Goal: Task Accomplishment & Management: Manage account settings

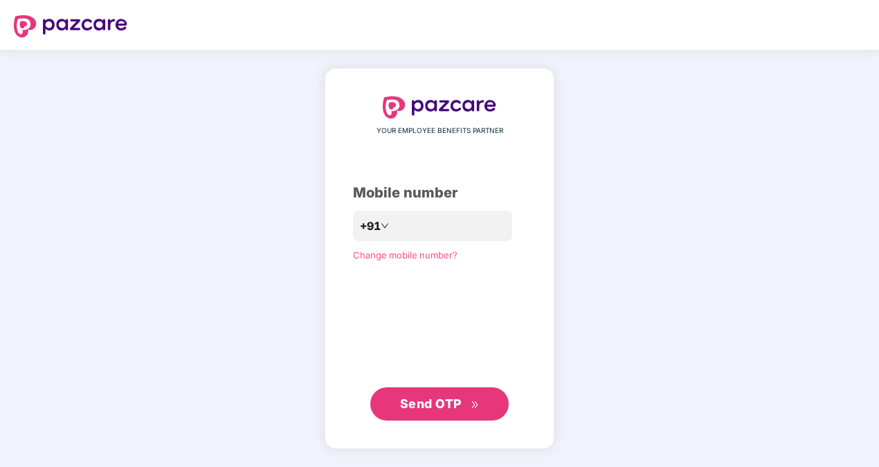
click at [449, 402] on span "Send OTP" at bounding box center [431, 403] width 62 height 15
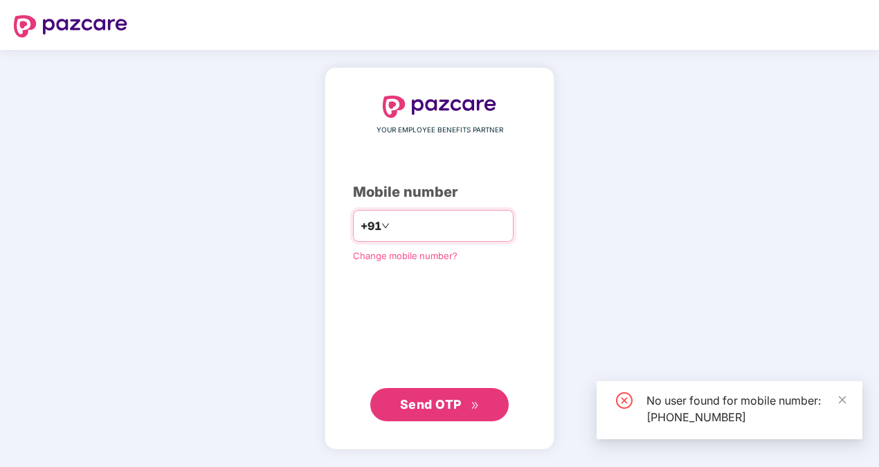
click at [451, 219] on input "**********" at bounding box center [450, 226] width 114 height 22
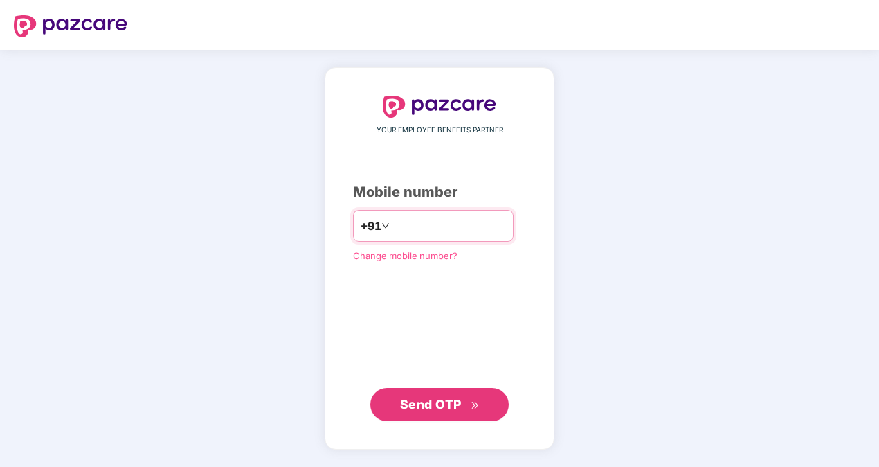
type input "**********"
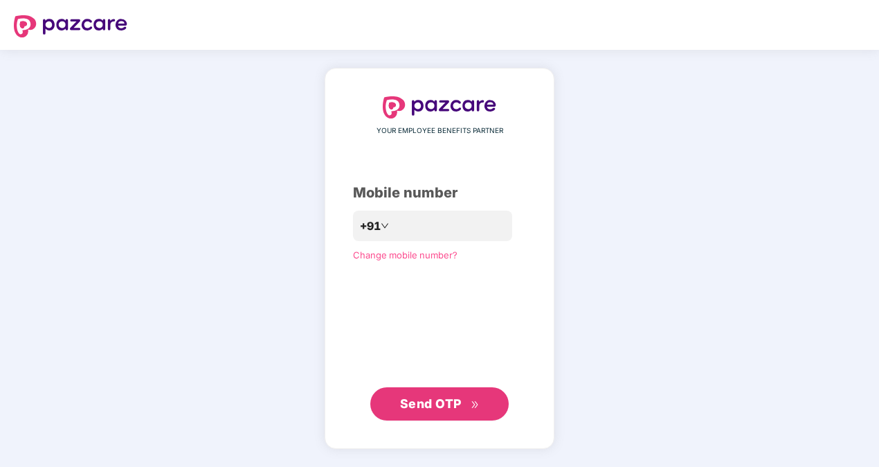
click at [422, 389] on button "Send OTP" at bounding box center [439, 403] width 138 height 33
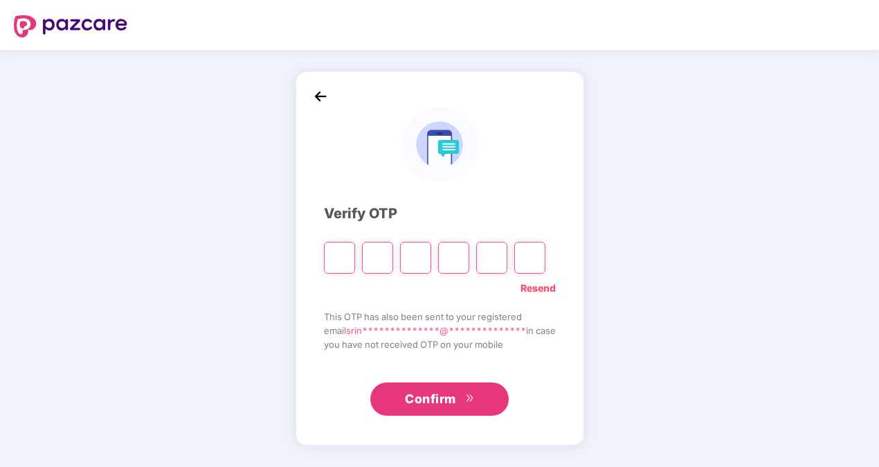
type input "*"
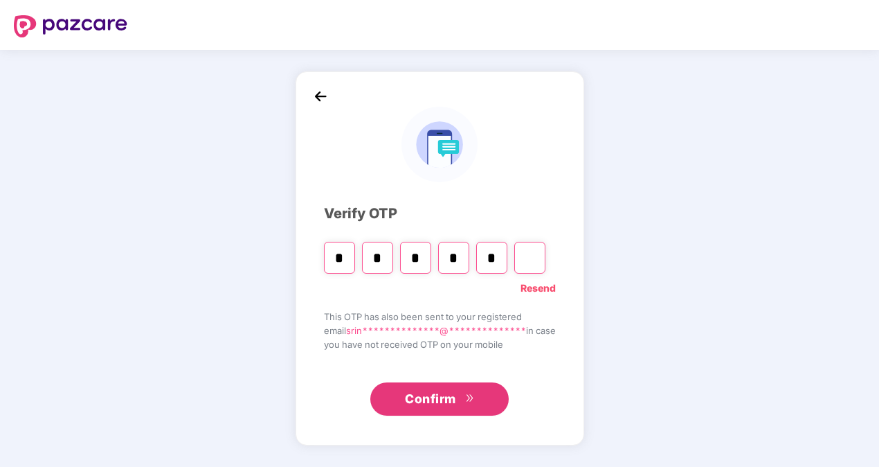
type input "*"
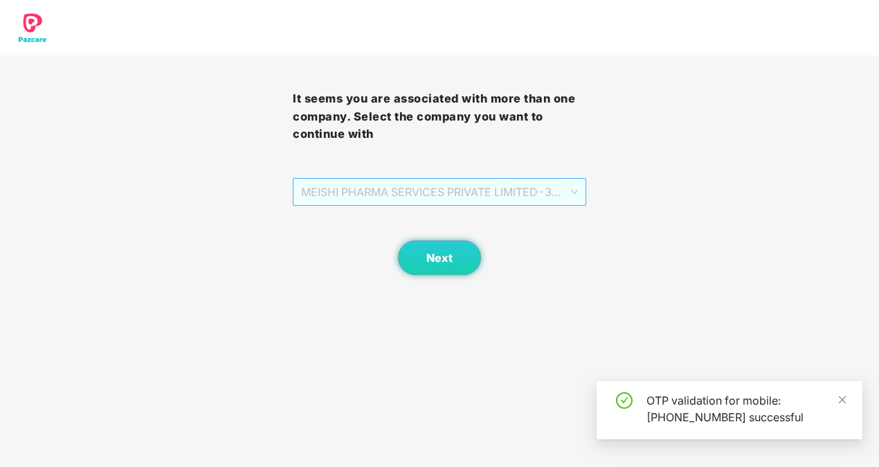
click at [579, 179] on div "MEISHI PHARMA SERVICES PRIVATE LIMITED - 303000028 - ADMIN" at bounding box center [439, 192] width 293 height 28
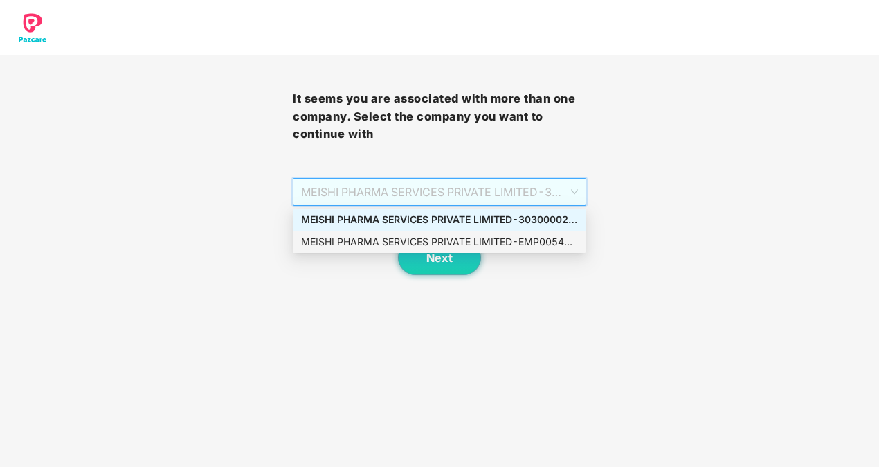
click at [541, 236] on div "MEISHI PHARMA SERVICES PRIVATE LIMITED - EMP0054 - ADMIN" at bounding box center [439, 241] width 276 height 15
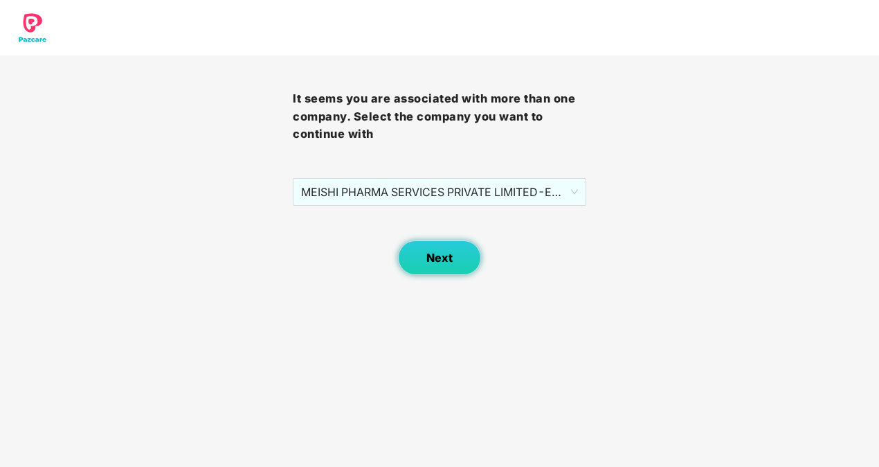
click at [453, 245] on button "Next" at bounding box center [439, 257] width 83 height 35
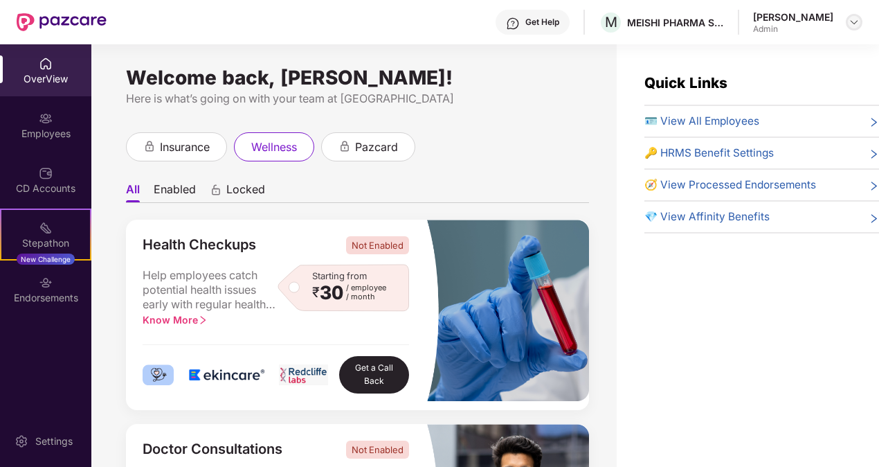
click at [849, 16] on div at bounding box center [854, 22] width 17 height 17
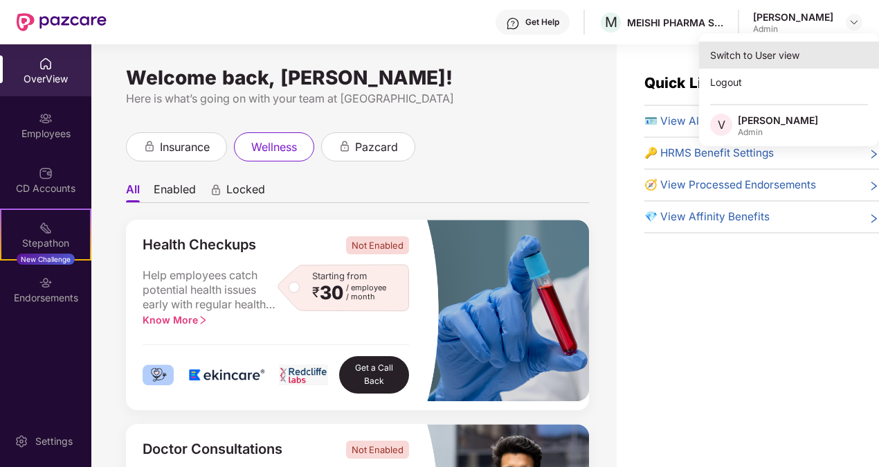
click at [766, 48] on div "Switch to User view" at bounding box center [789, 55] width 180 height 27
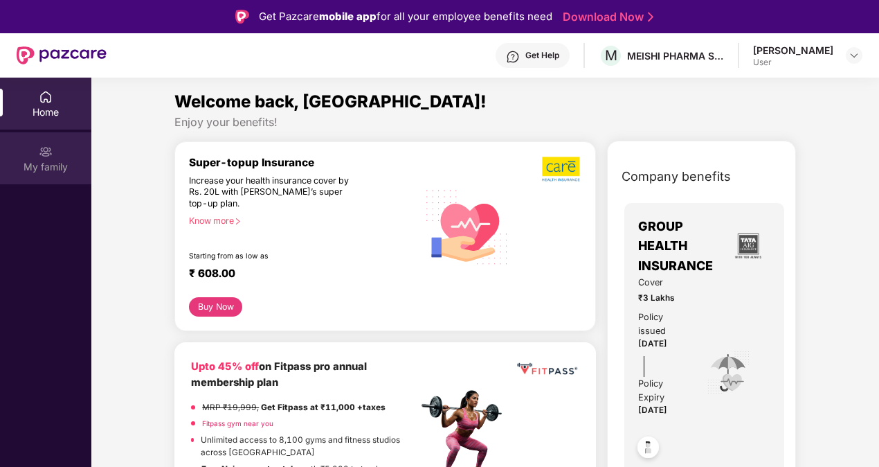
click at [44, 168] on div "My family" at bounding box center [45, 167] width 91 height 14
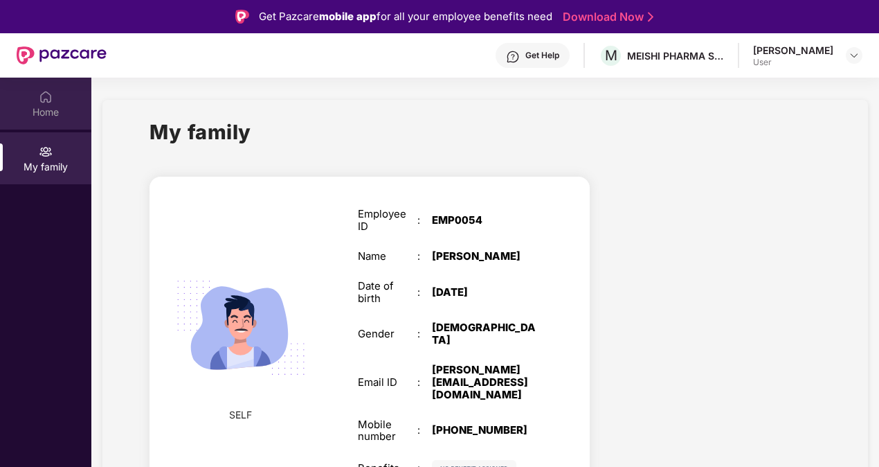
click at [36, 113] on div "Home" at bounding box center [45, 112] width 91 height 14
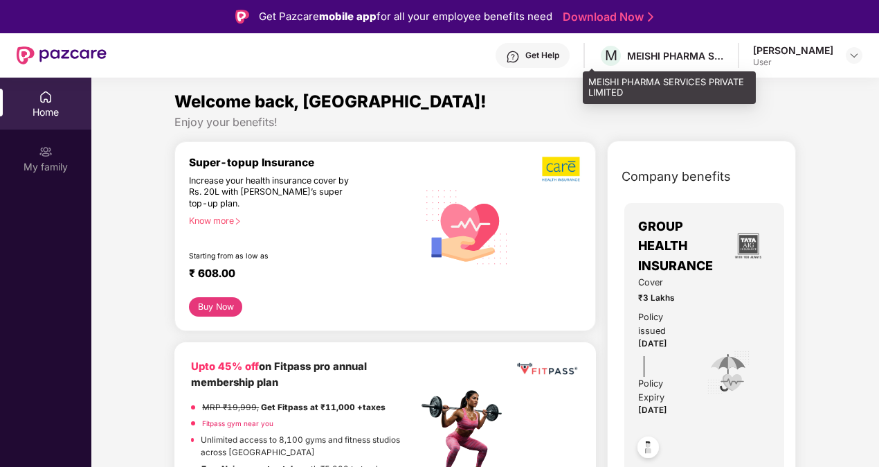
click at [663, 47] on div "M MEISHI PHARMA SERVICES PRIVATE LIMITED" at bounding box center [661, 56] width 125 height 24
click at [697, 57] on div "MEISHI PHARMA SERVICES PRIVATE LIMITED" at bounding box center [675, 55] width 97 height 13
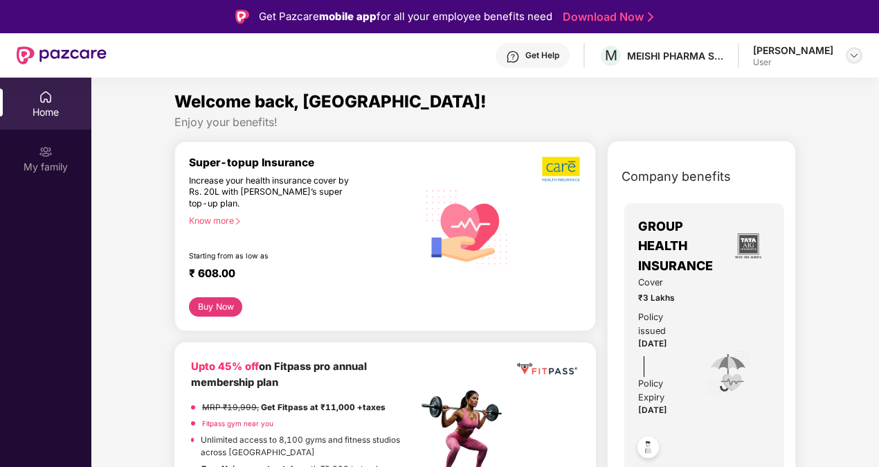
click at [852, 51] on img at bounding box center [854, 55] width 11 height 11
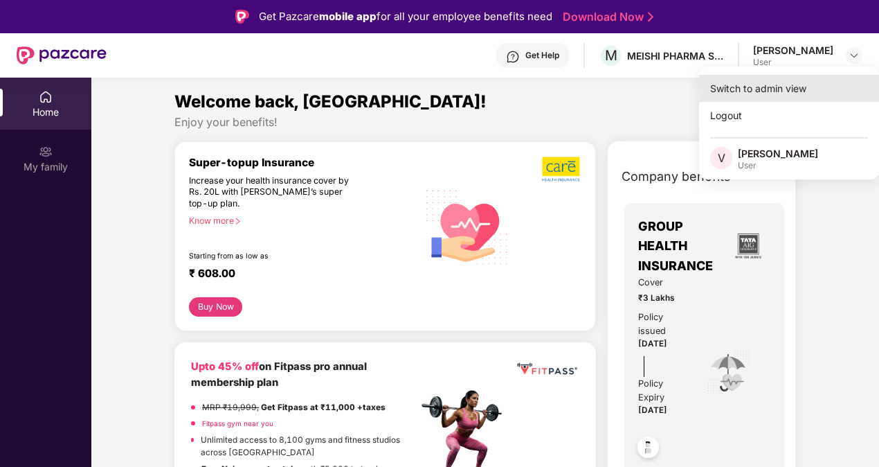
click at [760, 91] on div "Switch to admin view" at bounding box center [789, 88] width 180 height 27
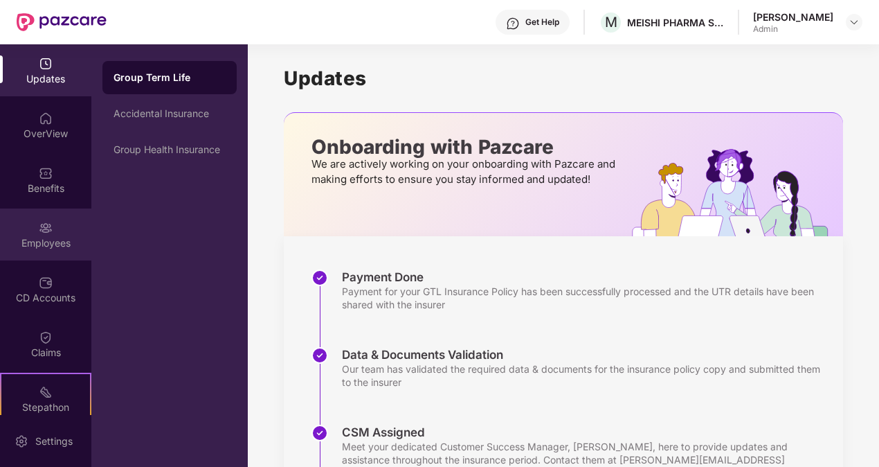
click at [61, 211] on div "Employees" at bounding box center [45, 234] width 91 height 52
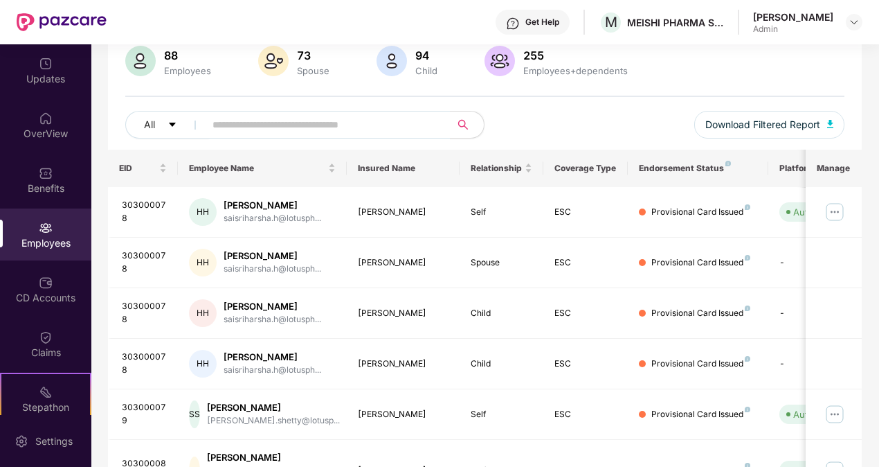
scroll to position [108, 0]
click at [841, 210] on img at bounding box center [835, 212] width 22 height 22
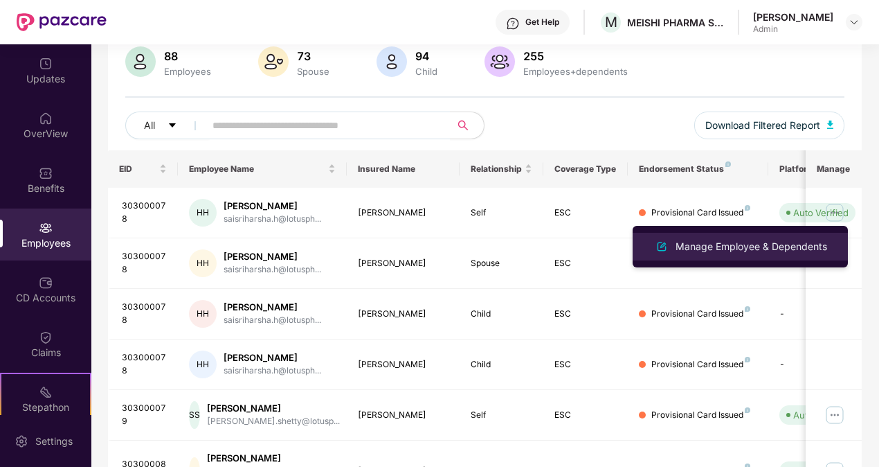
click at [730, 251] on div "Manage Employee & Dependents" at bounding box center [751, 246] width 157 height 15
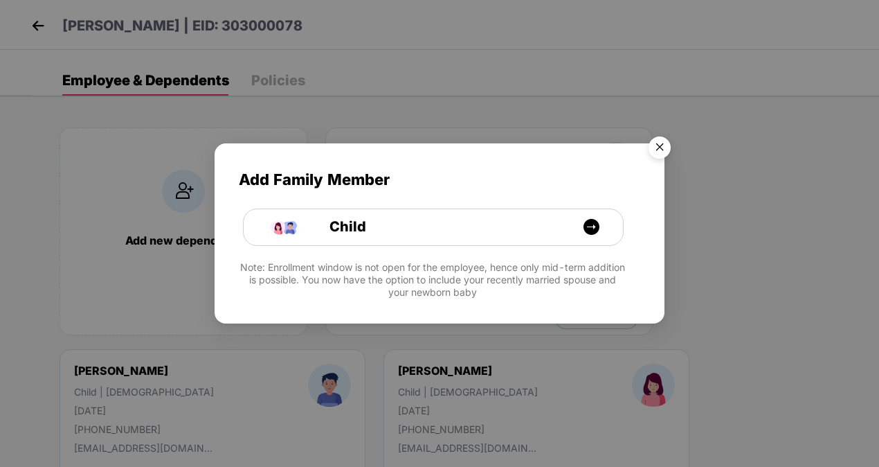
click at [665, 147] on img "Close" at bounding box center [659, 149] width 39 height 39
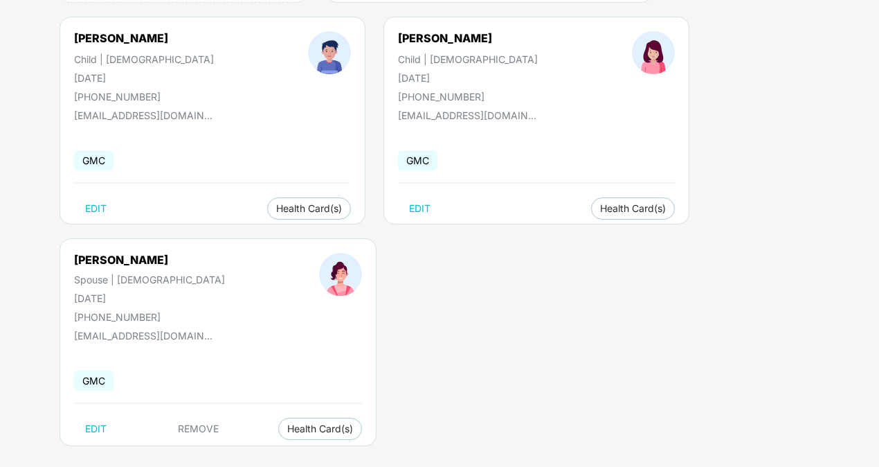
scroll to position [346, 0]
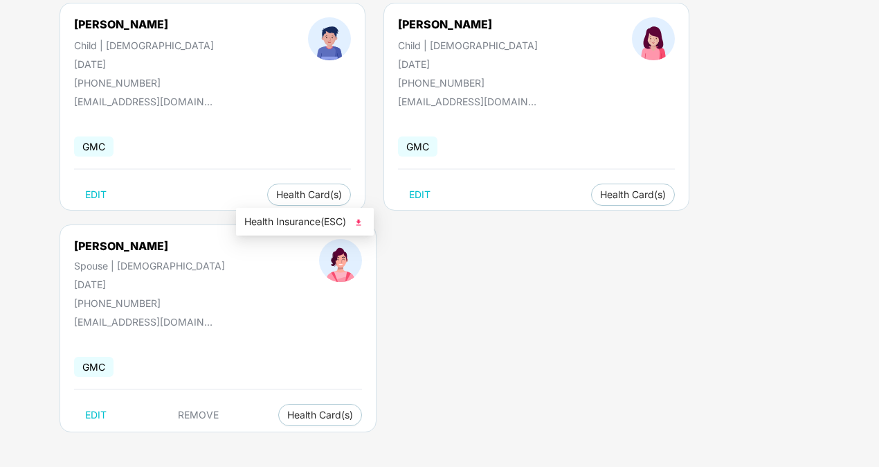
click at [323, 223] on span "Health Insurance(ESC)" at bounding box center [304, 221] width 121 height 15
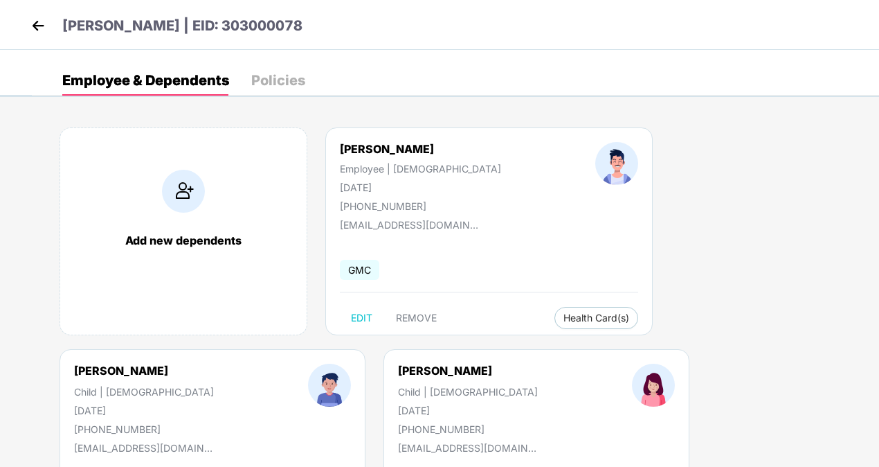
click at [32, 24] on img at bounding box center [38, 25] width 21 height 21
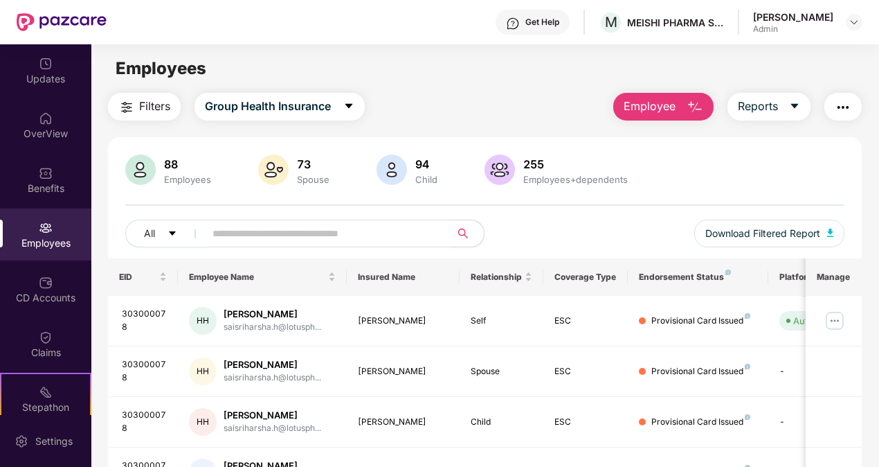
click at [302, 240] on input "text" at bounding box center [322, 233] width 219 height 21
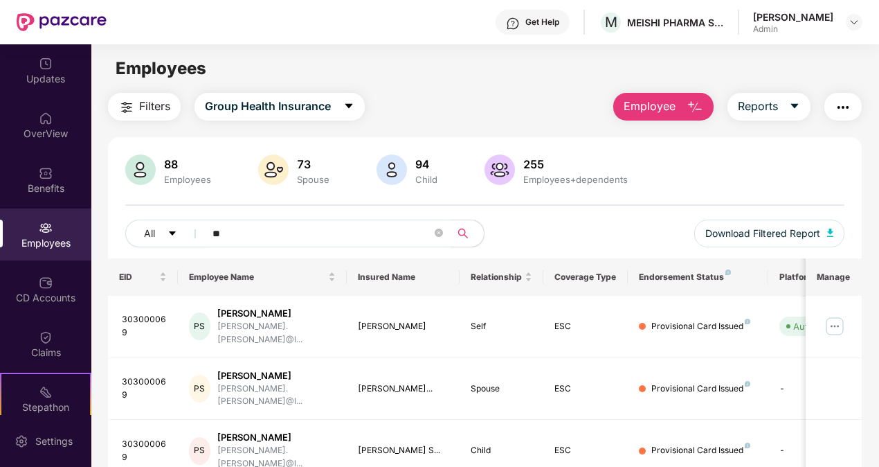
type input "*"
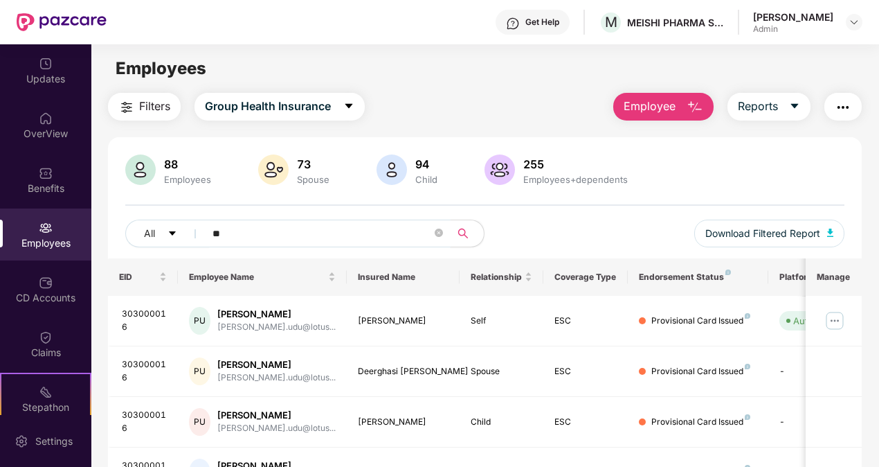
type input "*"
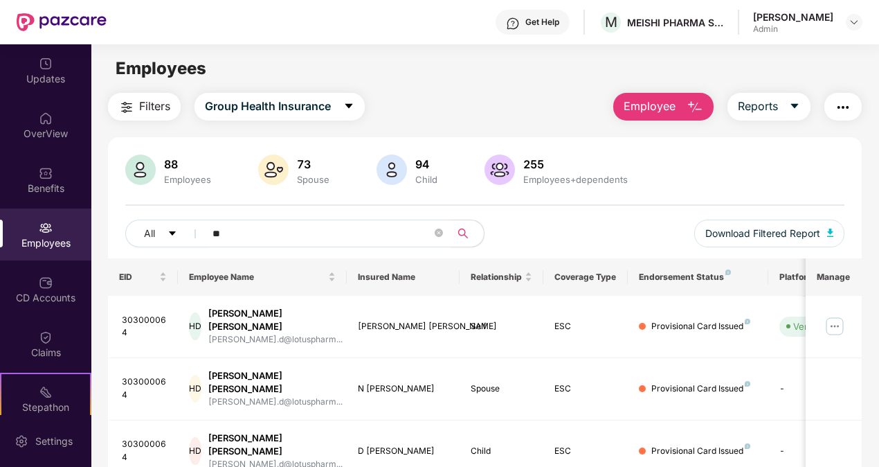
type input "*"
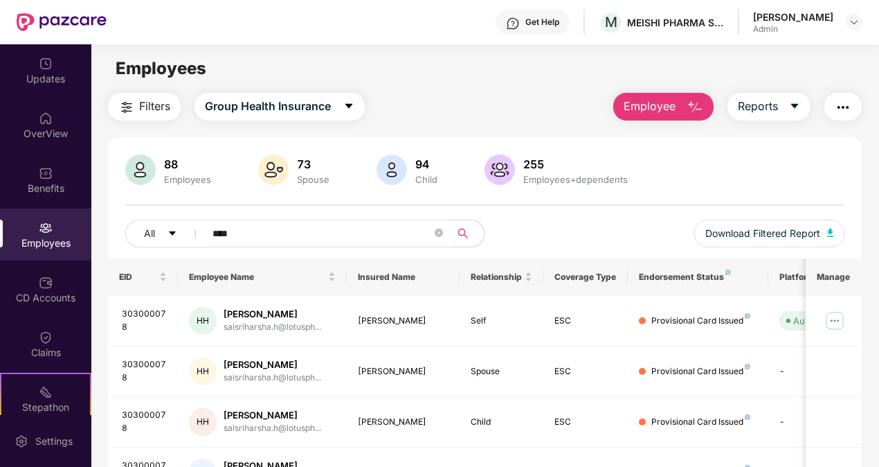
type input "*****"
click at [440, 228] on icon "close-circle" at bounding box center [439, 232] width 8 height 8
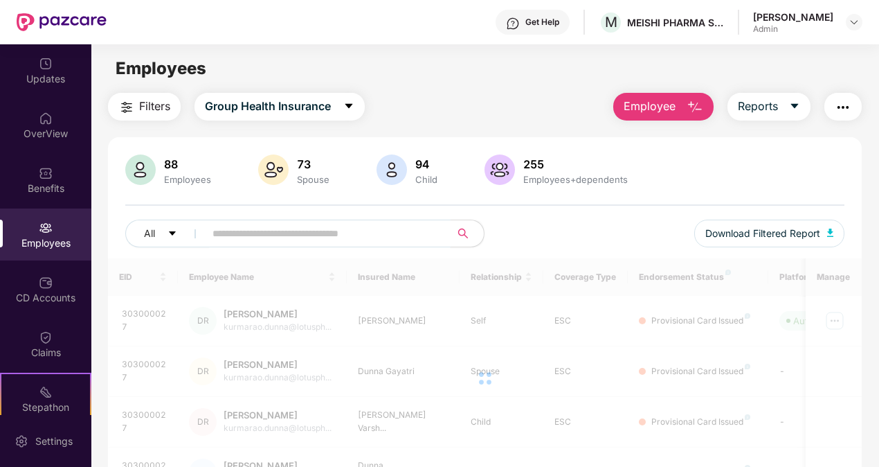
click at [306, 228] on input "text" at bounding box center [322, 233] width 219 height 21
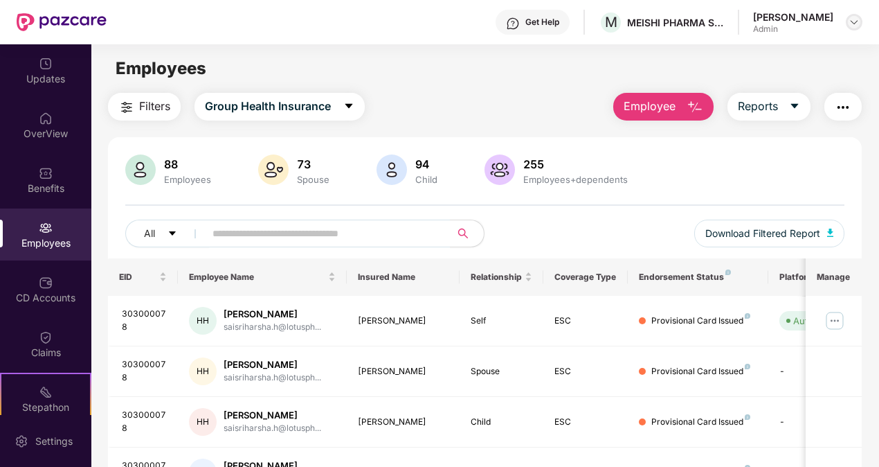
click at [858, 24] on img at bounding box center [854, 22] width 11 height 11
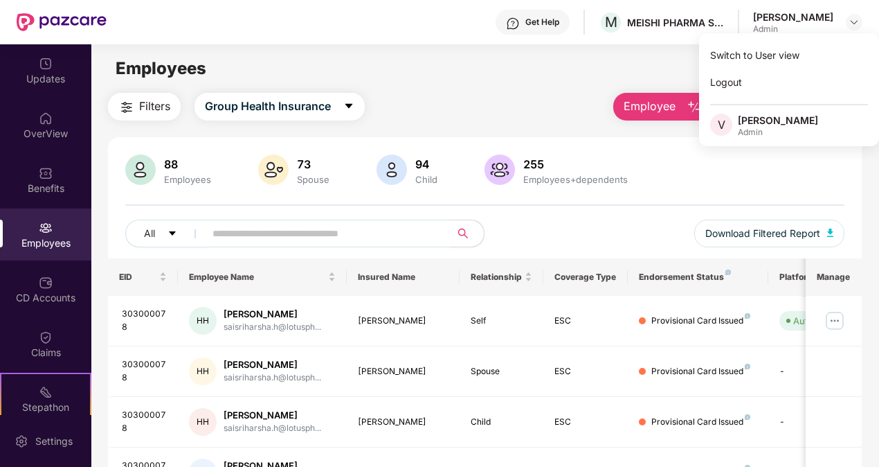
click at [782, 37] on div "Switch to User view Logout V [GEOGRAPHIC_DATA][PERSON_NAME]" at bounding box center [789, 89] width 180 height 113
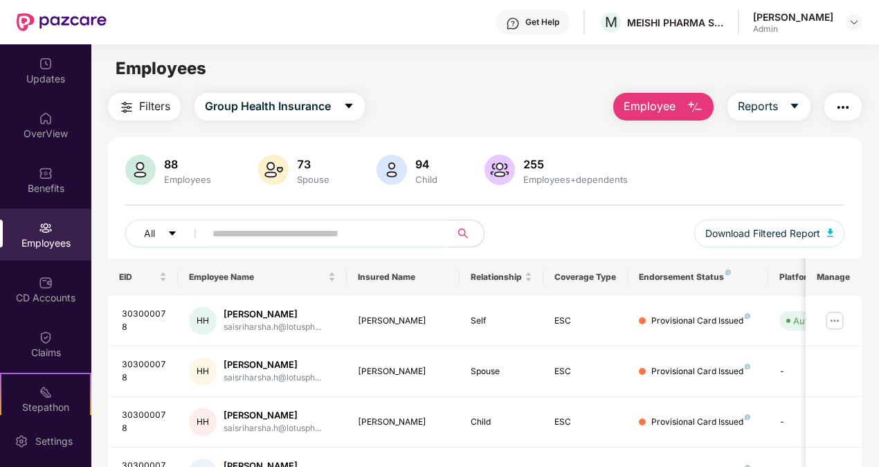
click at [835, 19] on div "[PERSON_NAME]" at bounding box center [807, 22] width 109 height 24
click at [857, 19] on img at bounding box center [854, 22] width 11 height 11
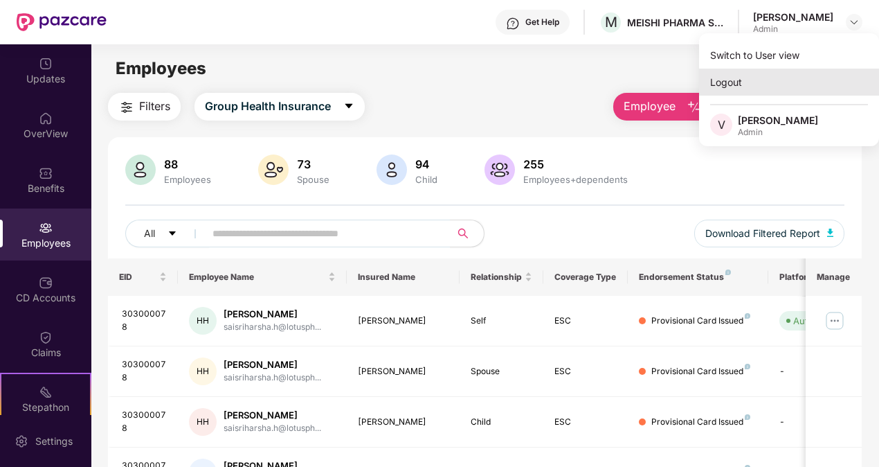
click at [751, 89] on div "Logout" at bounding box center [789, 82] width 180 height 27
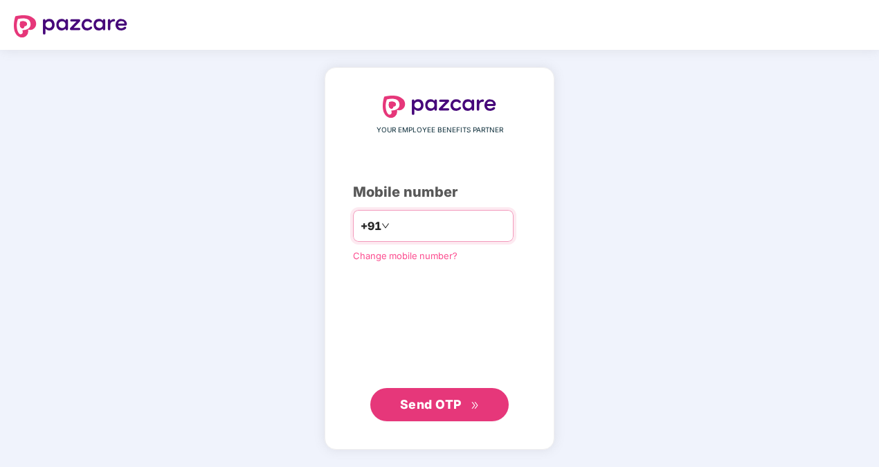
click at [467, 226] on input "number" at bounding box center [450, 226] width 114 height 22
type input "*"
type input "**********"
click at [443, 397] on span "Send OTP" at bounding box center [431, 404] width 62 height 15
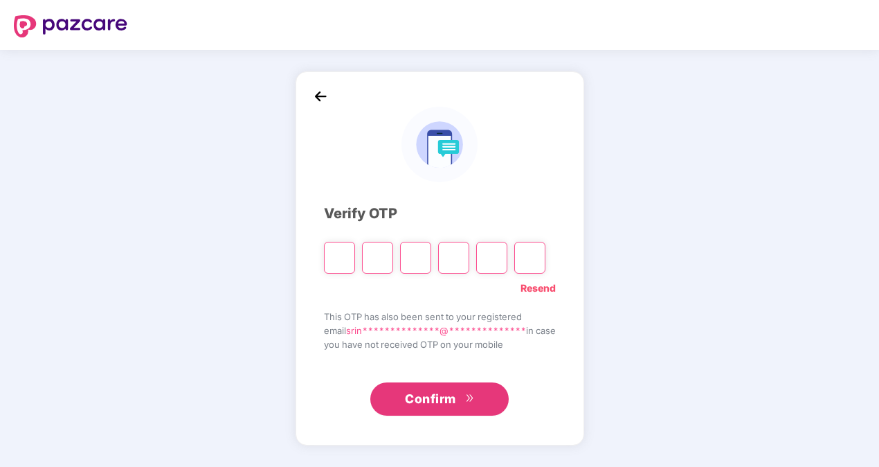
type input "*"
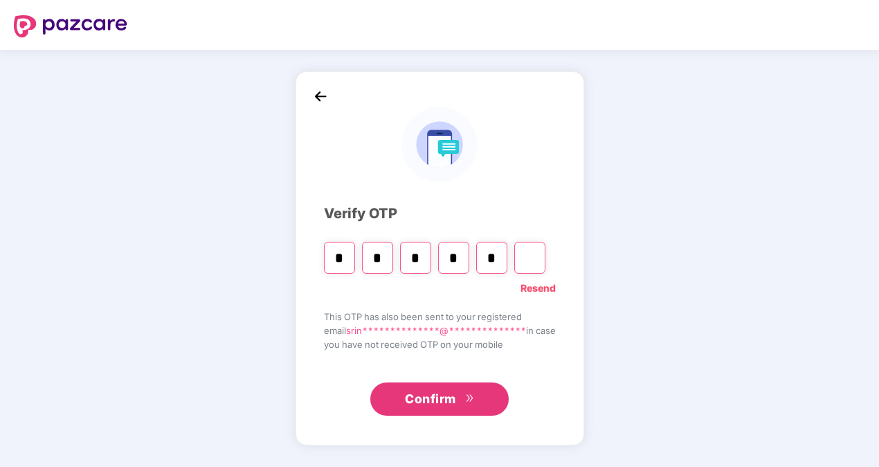
type input "*"
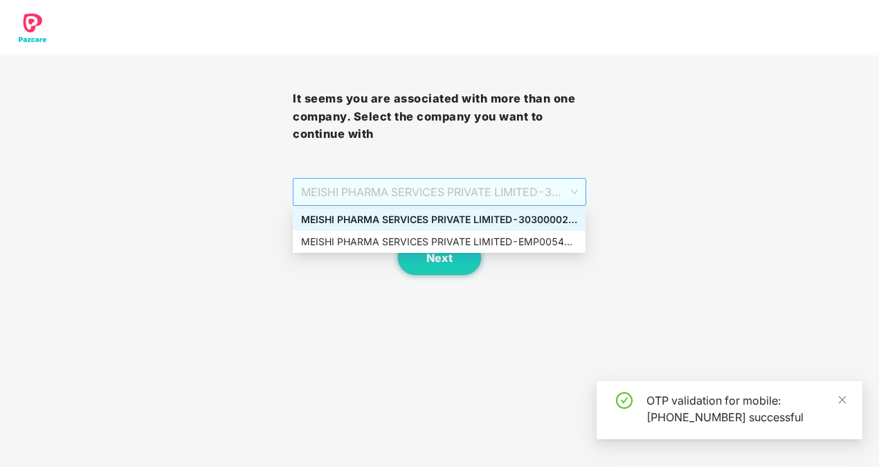
click at [534, 190] on span "MEISHI PHARMA SERVICES PRIVATE LIMITED - 303000028 - ADMIN" at bounding box center [439, 192] width 276 height 26
click at [528, 219] on div "MEISHI PHARMA SERVICES PRIVATE LIMITED - 303000028 - ADMIN" at bounding box center [439, 219] width 276 height 15
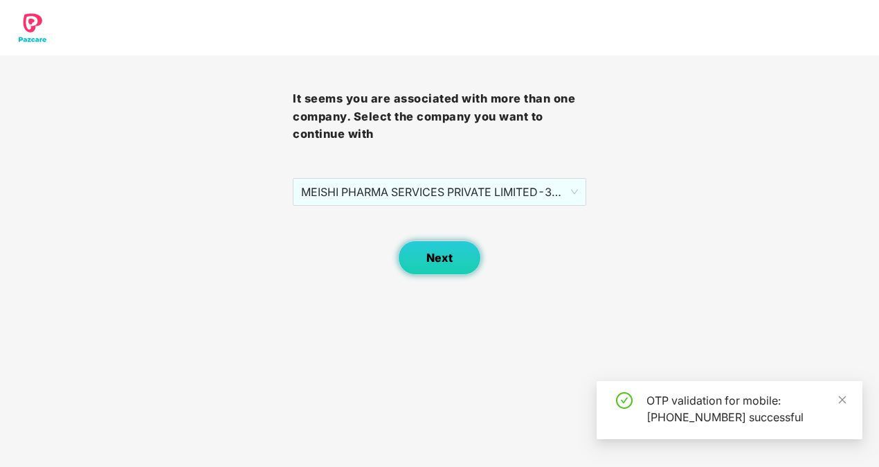
click at [461, 240] on button "Next" at bounding box center [439, 257] width 83 height 35
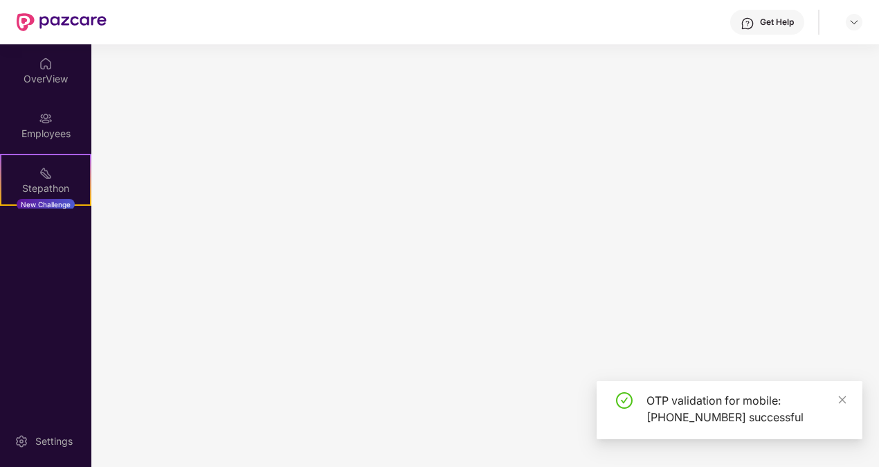
click at [461, 240] on main at bounding box center [485, 255] width 788 height 422
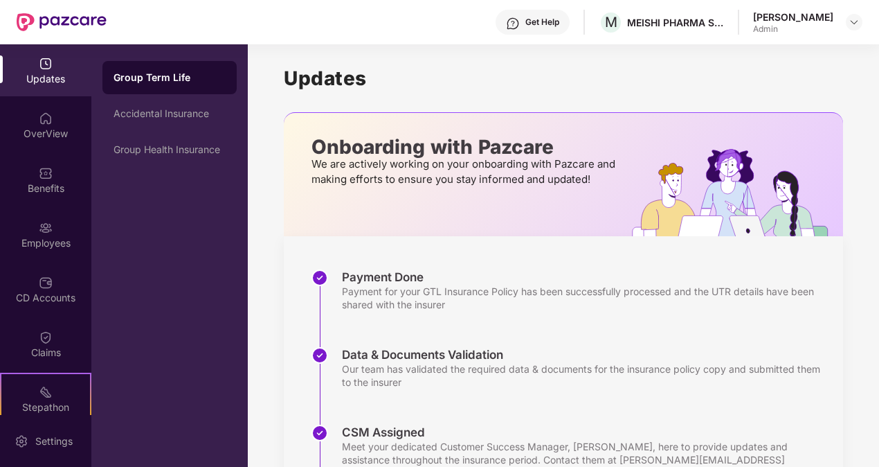
click at [478, 78] on h1 "Updates" at bounding box center [563, 78] width 559 height 24
click at [57, 258] on div "Employees" at bounding box center [45, 234] width 91 height 52
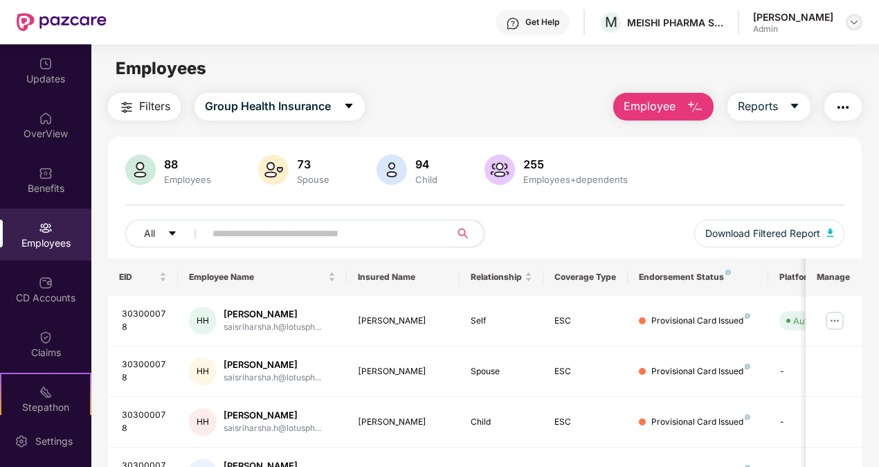
click at [854, 20] on img at bounding box center [854, 22] width 11 height 11
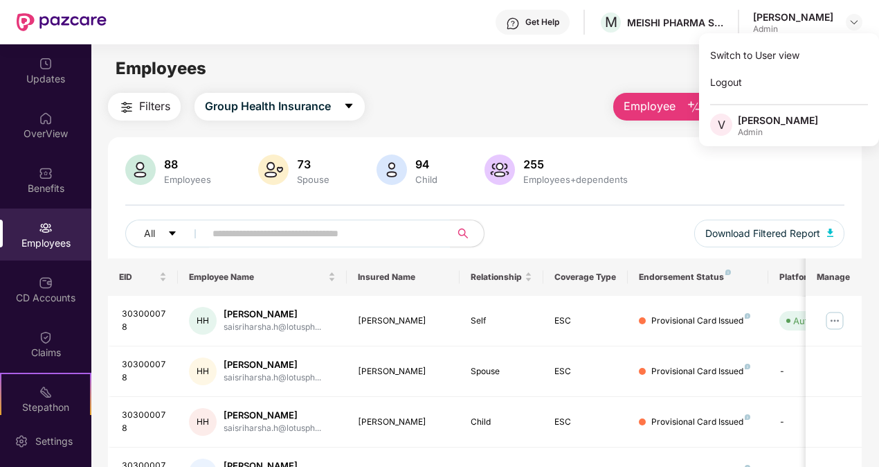
click at [589, 72] on div "Employees" at bounding box center [484, 68] width 787 height 26
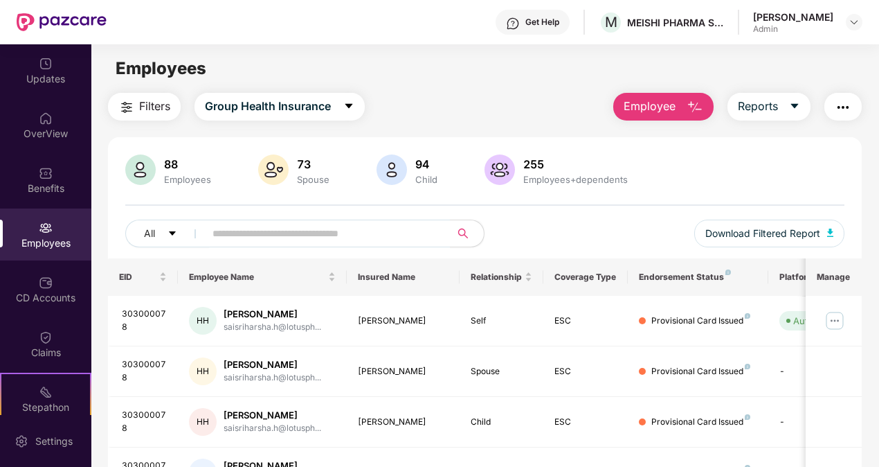
click at [827, 21] on div "[PERSON_NAME]" at bounding box center [793, 16] width 80 height 13
click at [855, 16] on div at bounding box center [854, 22] width 17 height 17
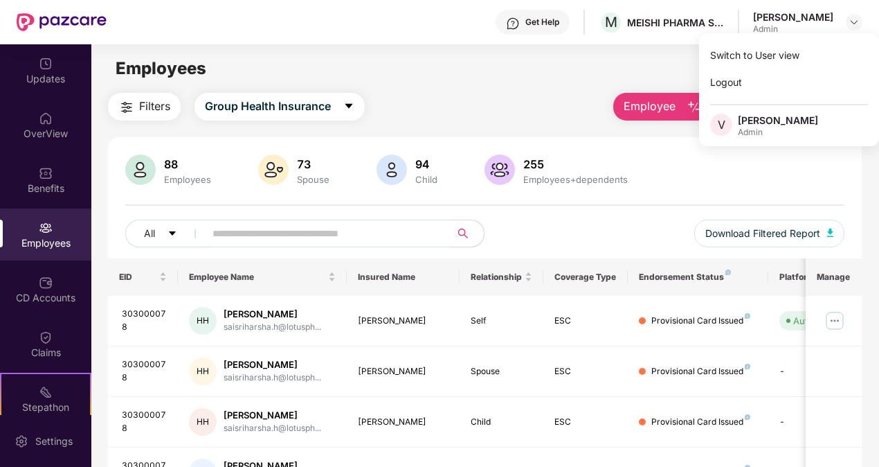
click at [751, 132] on div "Admin" at bounding box center [778, 132] width 80 height 11
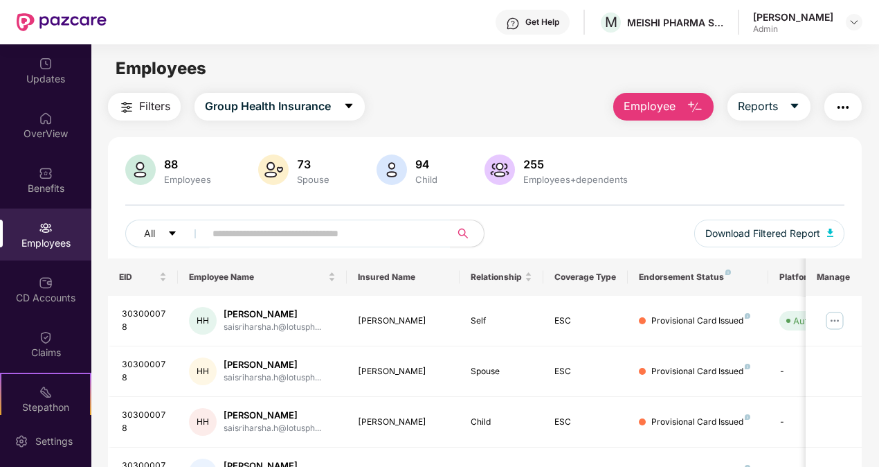
click at [800, 23] on div "[PERSON_NAME]" at bounding box center [793, 16] width 80 height 13
click at [850, 16] on div at bounding box center [854, 22] width 17 height 17
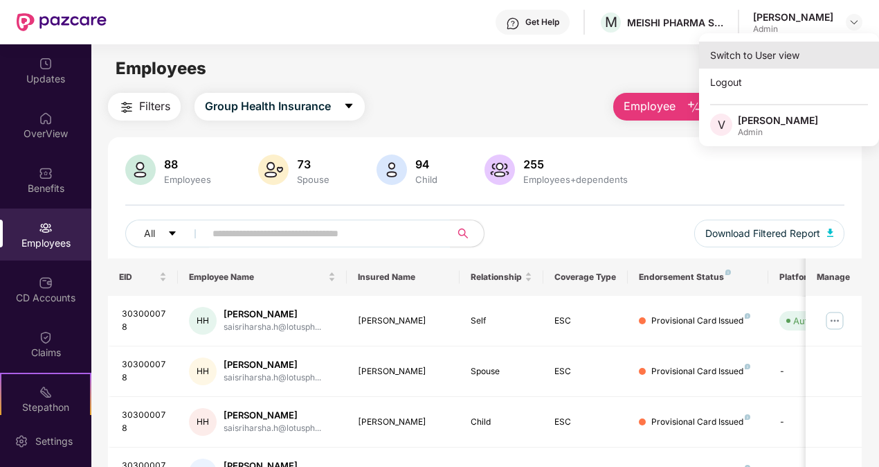
click at [795, 53] on div "Switch to User view" at bounding box center [789, 55] width 180 height 27
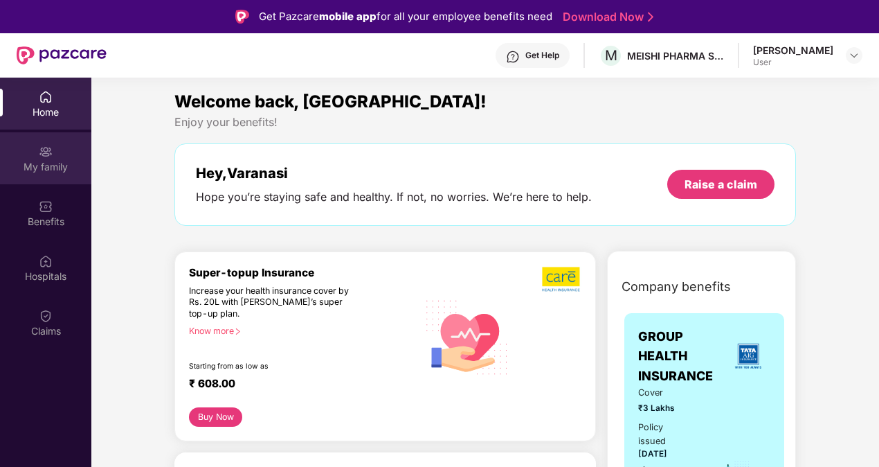
click at [54, 170] on div "My family" at bounding box center [45, 167] width 91 height 14
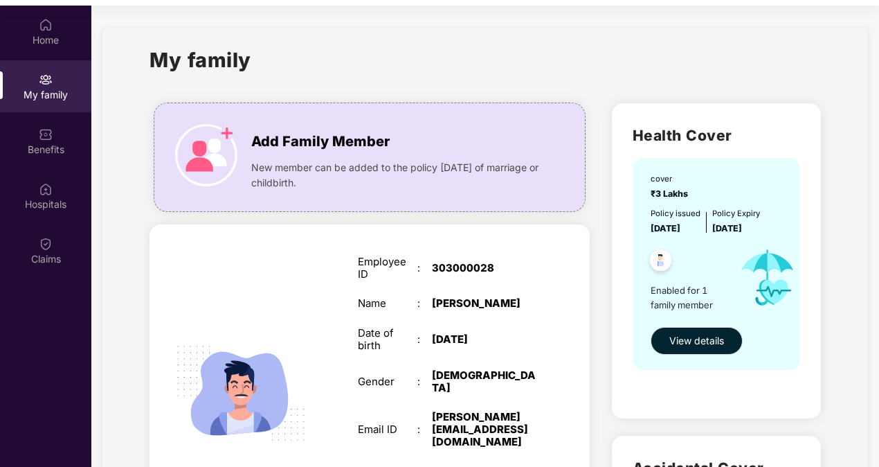
scroll to position [78, 0]
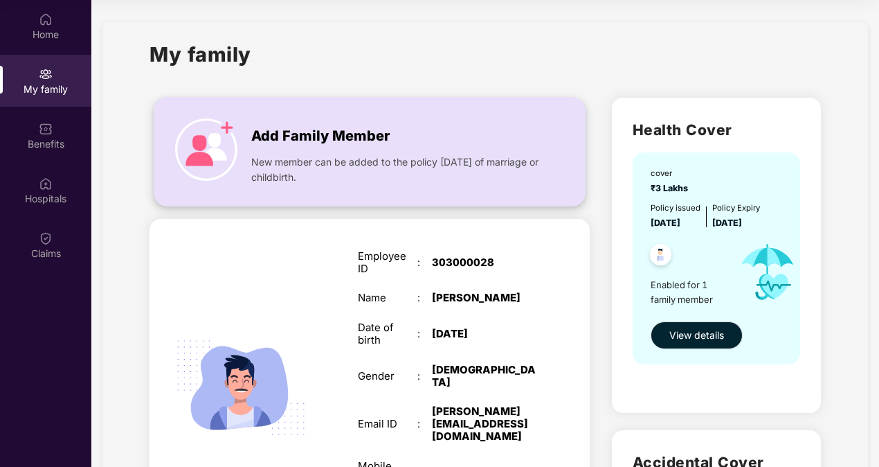
click at [327, 162] on span "New member can be added to the policy [DATE] of marriage or childbirth." at bounding box center [396, 169] width 291 height 30
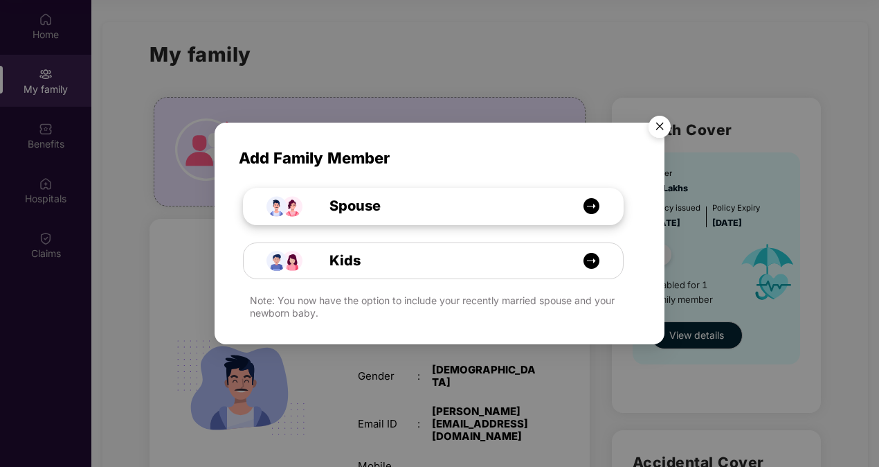
click at [389, 206] on div "Spouse" at bounding box center [440, 205] width 285 height 21
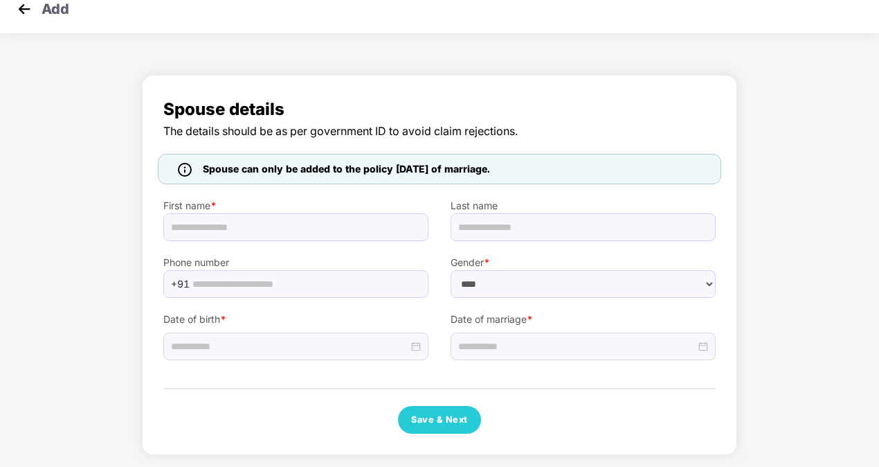
select select "******"
click at [24, 1] on img at bounding box center [24, 9] width 21 height 21
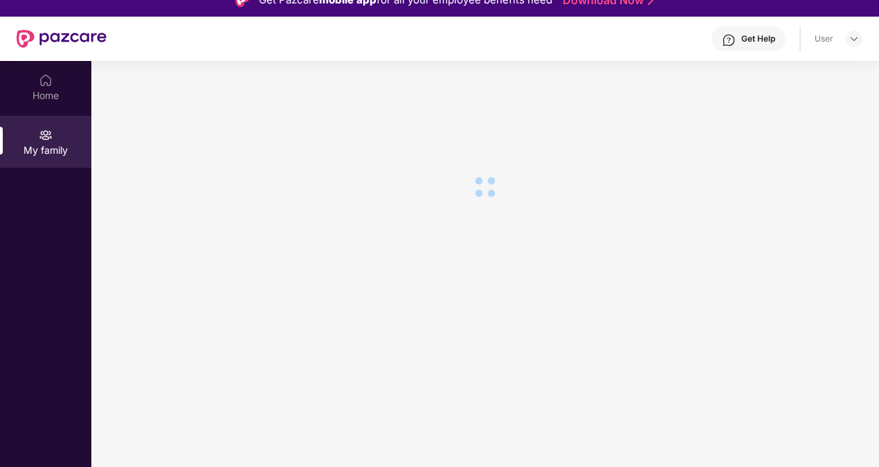
scroll to position [78, 0]
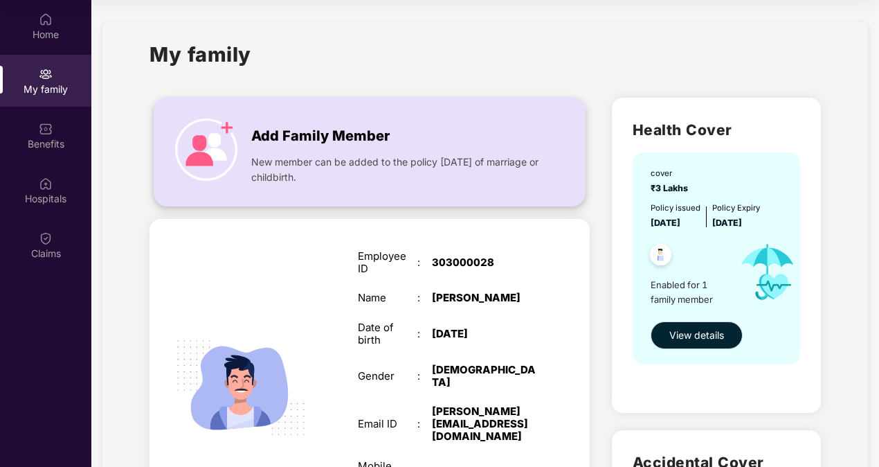
click at [388, 157] on span "New member can be added to the policy [DATE] of marriage or childbirth." at bounding box center [396, 169] width 291 height 30
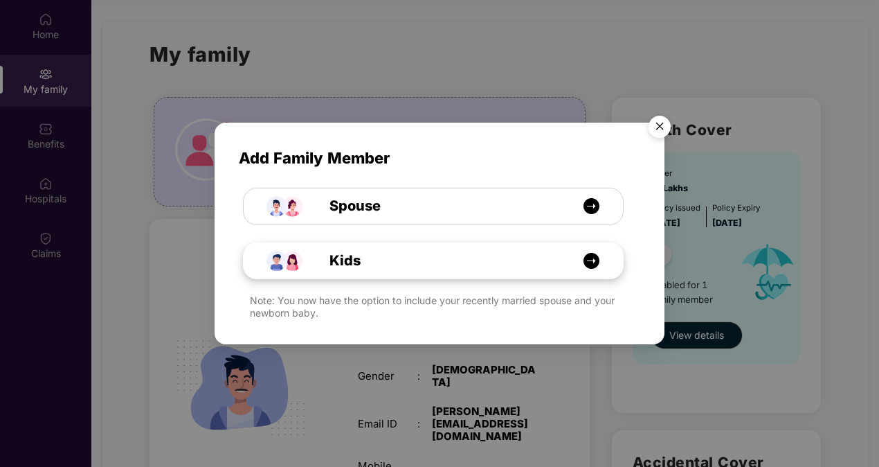
click at [384, 264] on div "Kids" at bounding box center [440, 260] width 285 height 21
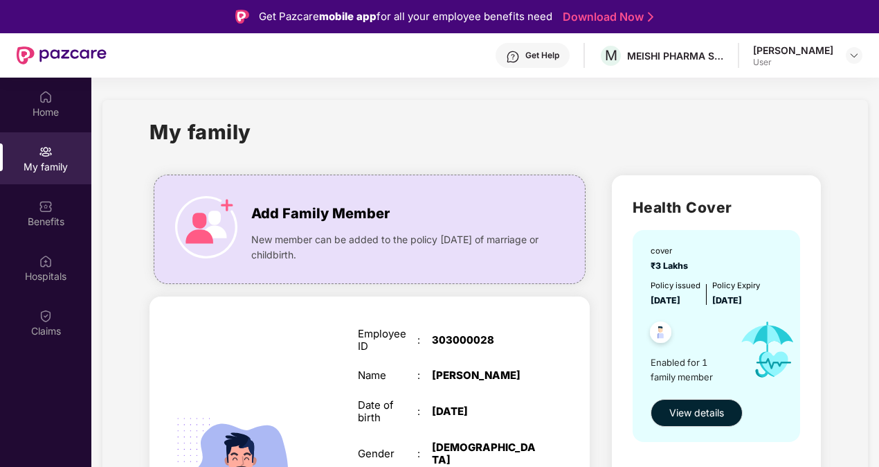
click at [844, 57] on div "[PERSON_NAME] User" at bounding box center [807, 56] width 109 height 24
click at [856, 58] on img at bounding box center [854, 55] width 11 height 11
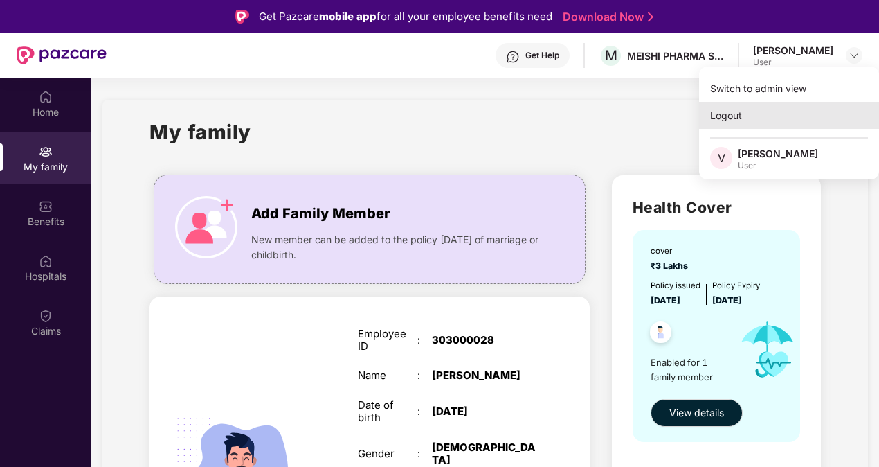
click at [750, 116] on div "Logout" at bounding box center [789, 115] width 180 height 27
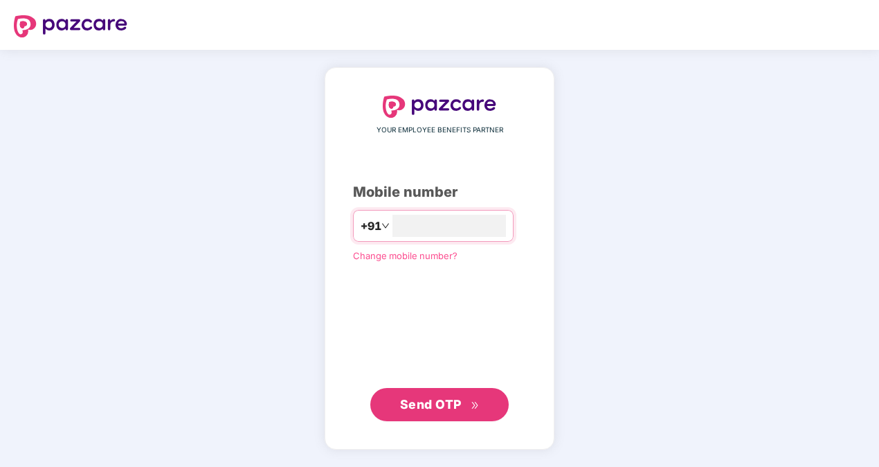
type input "*"
type input "**********"
click at [456, 400] on span "Send OTP" at bounding box center [431, 403] width 62 height 15
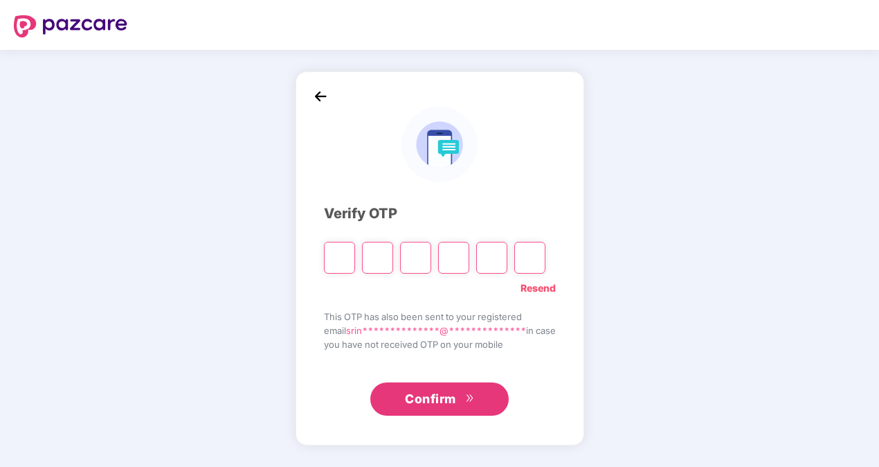
type input "*"
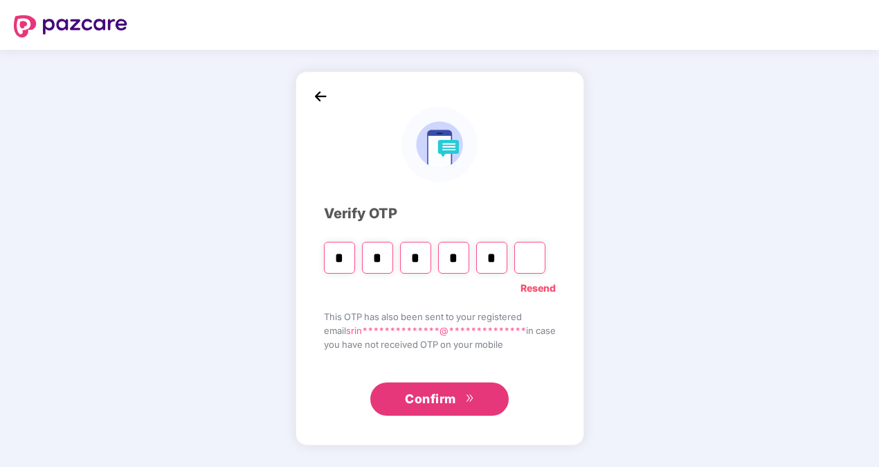
type input "*"
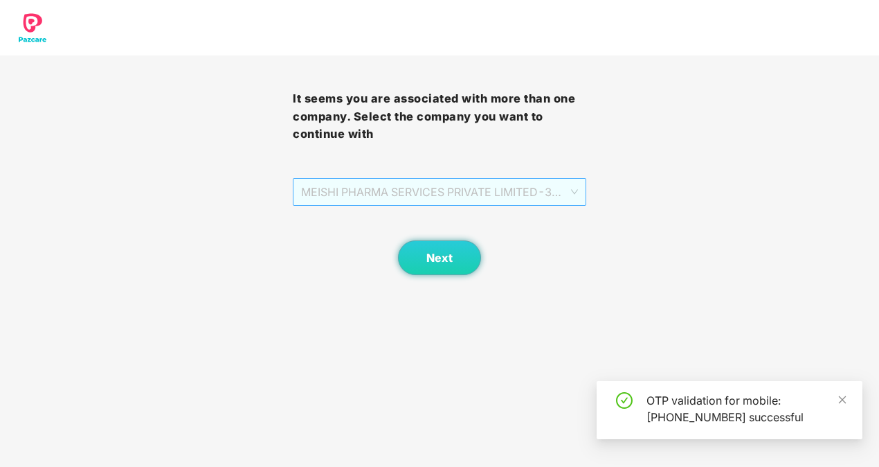
click at [526, 203] on span "MEISHI PHARMA SERVICES PRIVATE LIMITED - 303000028 - ADMIN" at bounding box center [439, 192] width 276 height 26
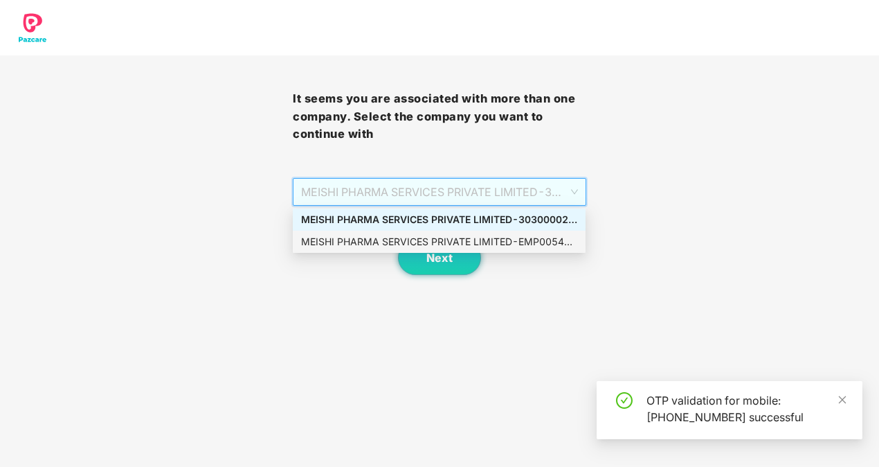
click at [537, 237] on div "MEISHI PHARMA SERVICES PRIVATE LIMITED - EMP0054 - ADMIN" at bounding box center [439, 241] width 276 height 15
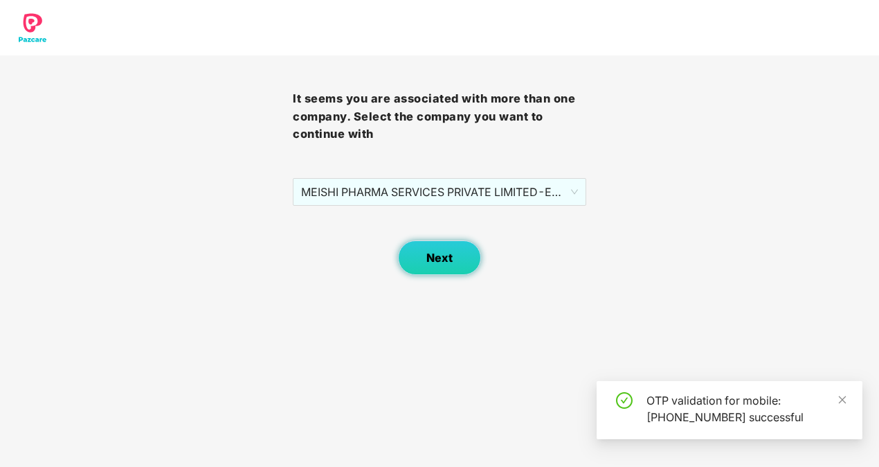
click at [471, 259] on button "Next" at bounding box center [439, 257] width 83 height 35
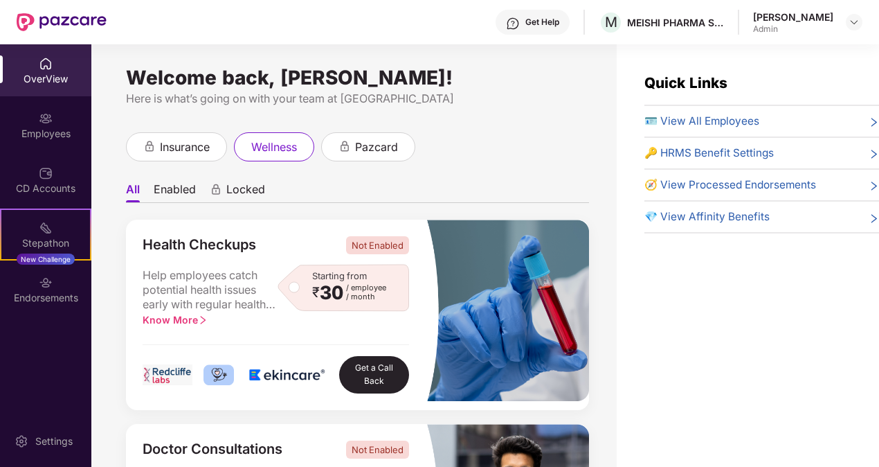
click at [818, 27] on div "Admin" at bounding box center [793, 29] width 80 height 11
click at [845, 26] on div "[PERSON_NAME]" at bounding box center [807, 22] width 109 height 24
click at [853, 19] on img at bounding box center [854, 22] width 11 height 11
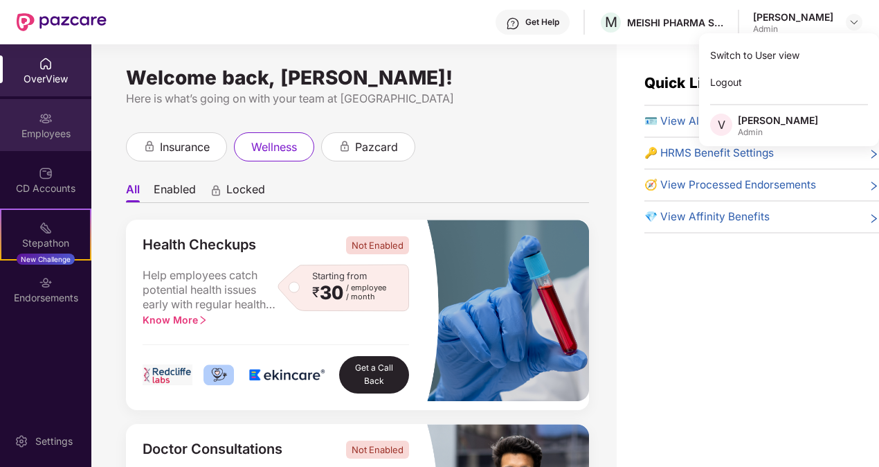
click at [40, 127] on div "Employees" at bounding box center [45, 134] width 91 height 14
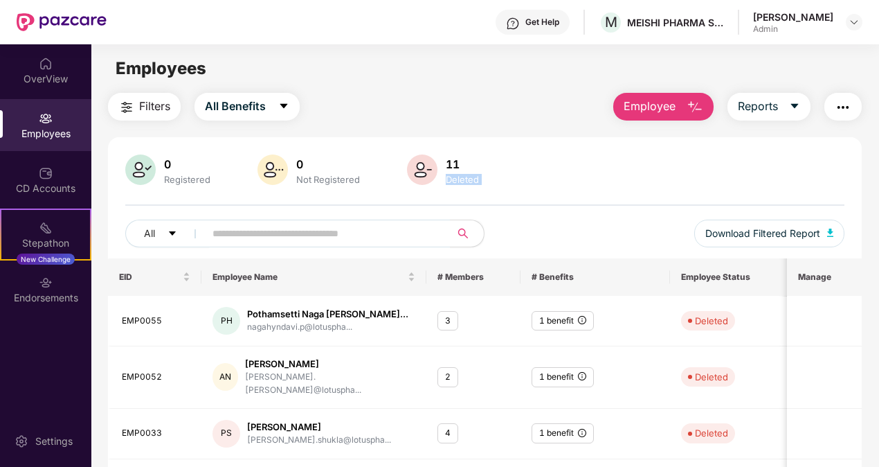
drag, startPoint x: 876, startPoint y: 154, endPoint x: 883, endPoint y: 226, distance: 72.3
click at [879, 226] on html "Get Help M MEISHI PHARMA SERVICES PRIVATE LIMITED [PERSON_NAME] Admin OverView …" at bounding box center [439, 233] width 879 height 467
drag, startPoint x: 883, startPoint y: 226, endPoint x: 724, endPoint y: 173, distance: 167.1
click at [724, 173] on div "0 Registered 0 Not Registered 11 Deleted" at bounding box center [485, 170] width 720 height 33
click at [177, 169] on div "0" at bounding box center [187, 164] width 52 height 14
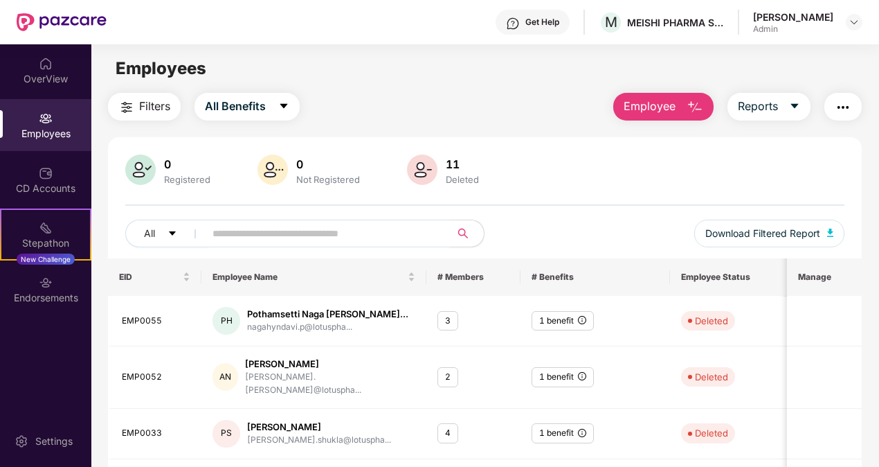
click at [183, 182] on div "Registered" at bounding box center [187, 179] width 52 height 11
click at [64, 183] on div "CD Accounts" at bounding box center [45, 188] width 91 height 14
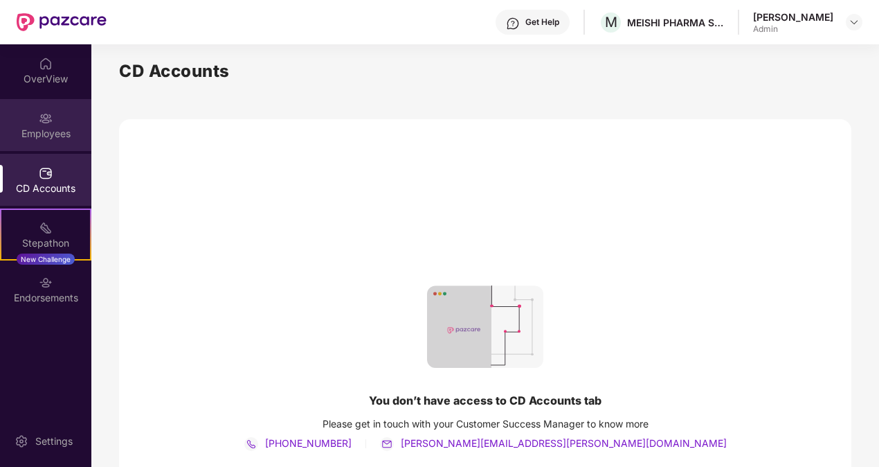
click at [50, 134] on div "Employees" at bounding box center [45, 134] width 91 height 14
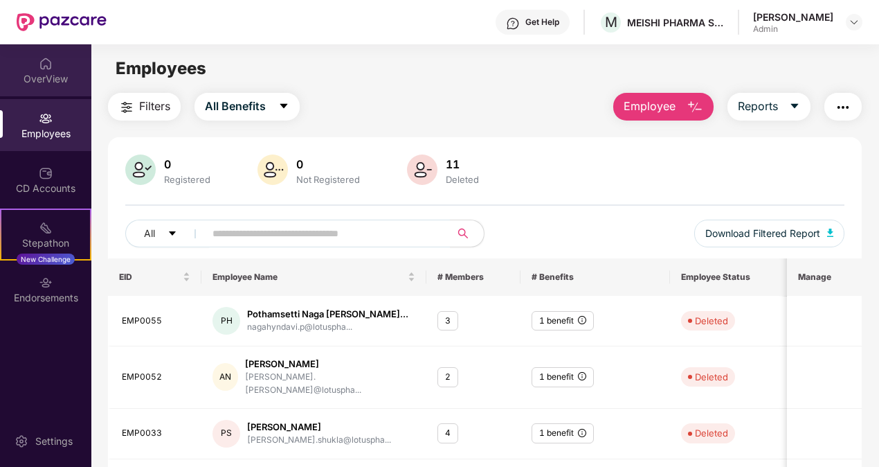
click at [49, 85] on div "OverView" at bounding box center [45, 79] width 91 height 14
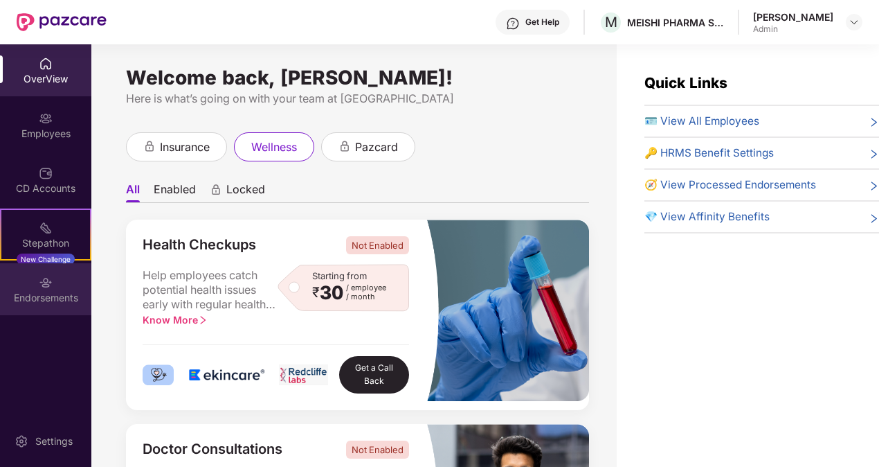
click at [46, 273] on div "Endorsements" at bounding box center [45, 289] width 91 height 52
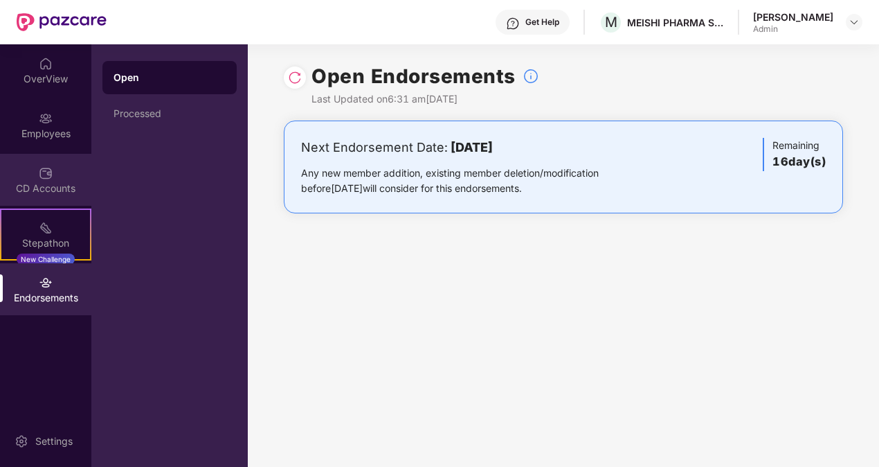
click at [48, 205] on div "CD Accounts" at bounding box center [45, 180] width 91 height 52
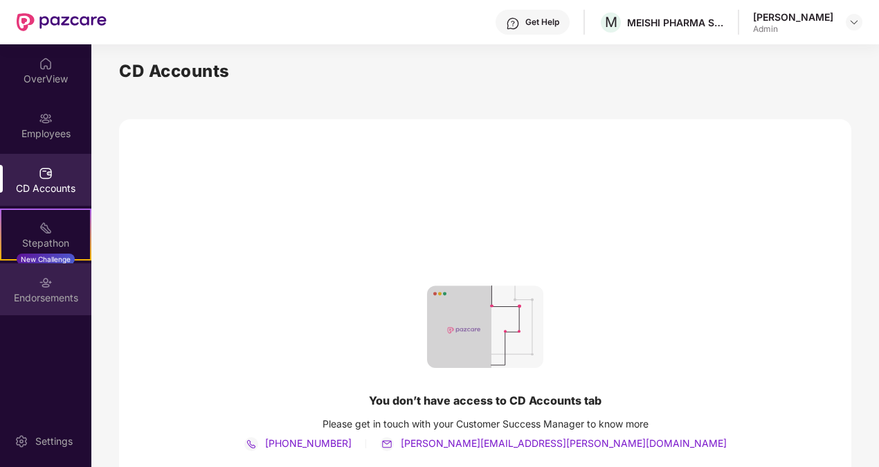
click at [51, 303] on div "Endorsements" at bounding box center [45, 298] width 91 height 14
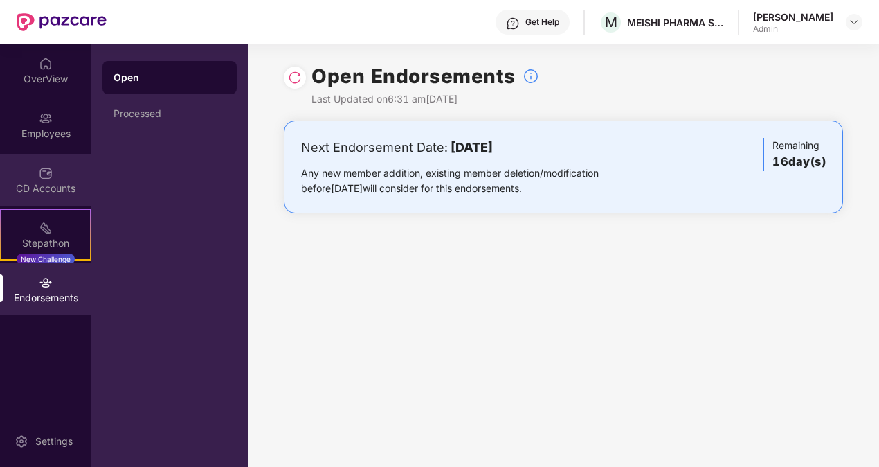
click at [57, 184] on div "CD Accounts" at bounding box center [45, 188] width 91 height 14
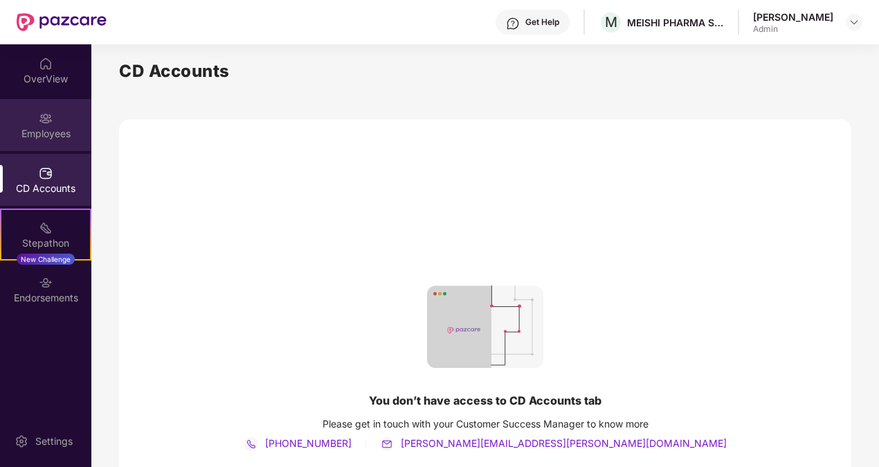
click at [43, 109] on div "Employees" at bounding box center [45, 125] width 91 height 52
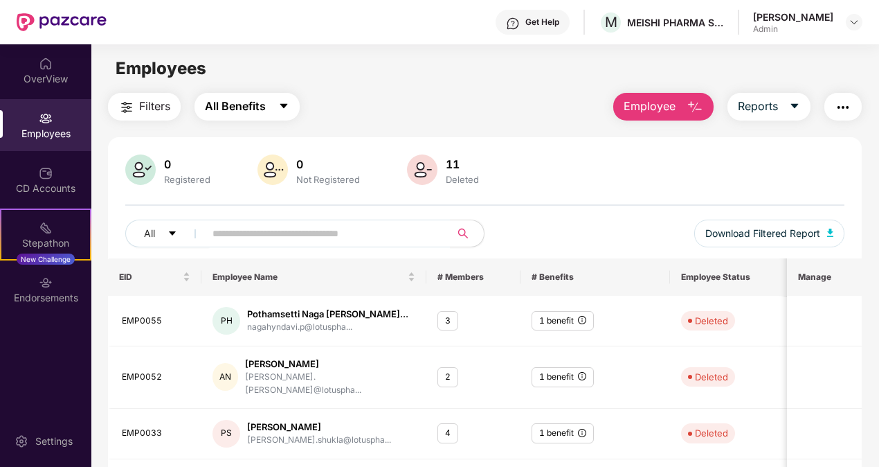
click at [274, 93] on button "All Benefits" at bounding box center [247, 107] width 105 height 28
click at [154, 111] on span "Filters" at bounding box center [154, 106] width 31 height 17
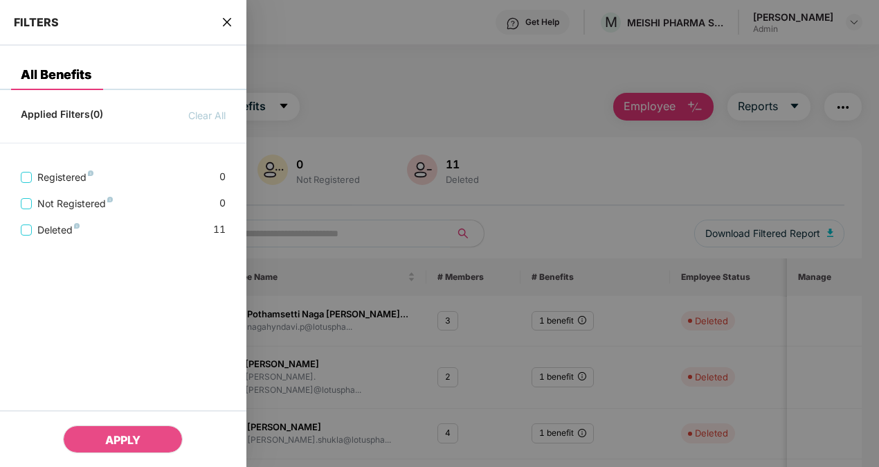
click at [305, 83] on div at bounding box center [439, 233] width 879 height 467
click at [231, 28] on span "close" at bounding box center [227, 22] width 11 height 14
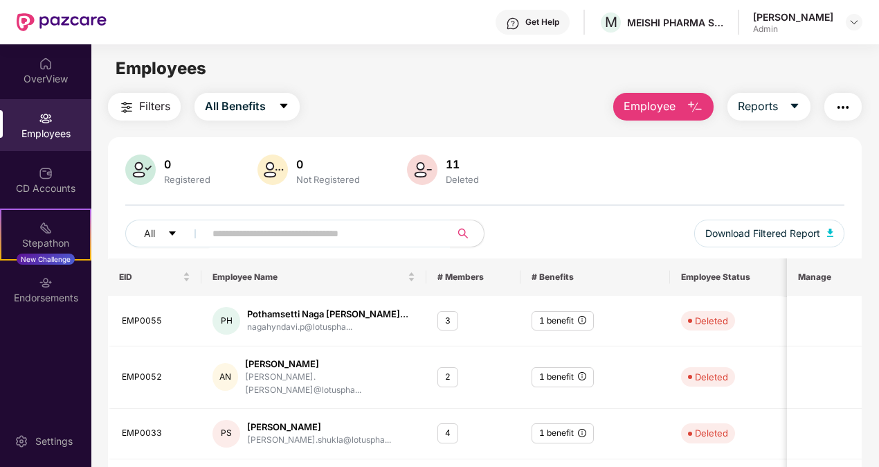
click at [860, 29] on div at bounding box center [854, 22] width 17 height 17
click at [859, 24] on img at bounding box center [854, 22] width 11 height 11
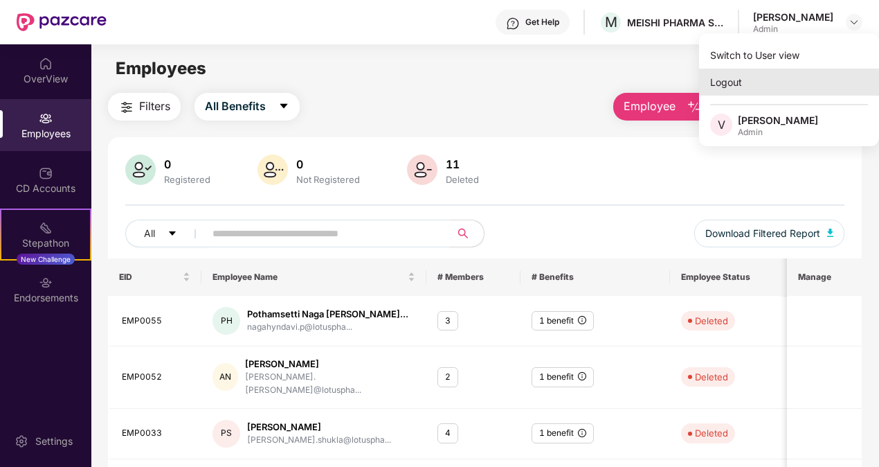
click at [787, 87] on div "Logout" at bounding box center [789, 82] width 180 height 27
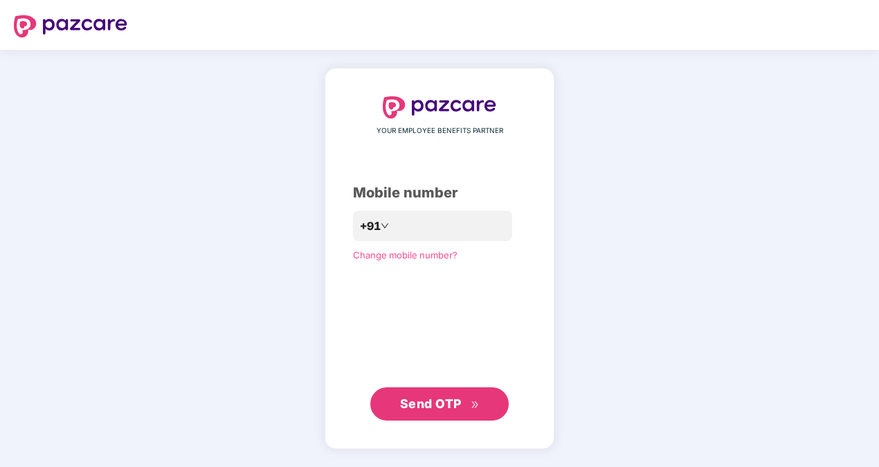
click at [476, 392] on button "Send OTP" at bounding box center [439, 403] width 138 height 33
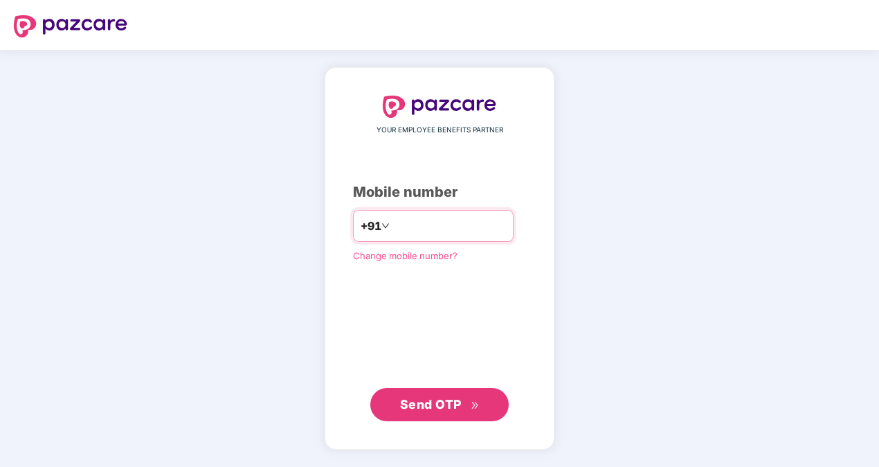
click at [489, 224] on input "**********" at bounding box center [450, 226] width 114 height 22
type input "*"
